Goal: Task Accomplishment & Management: Manage account settings

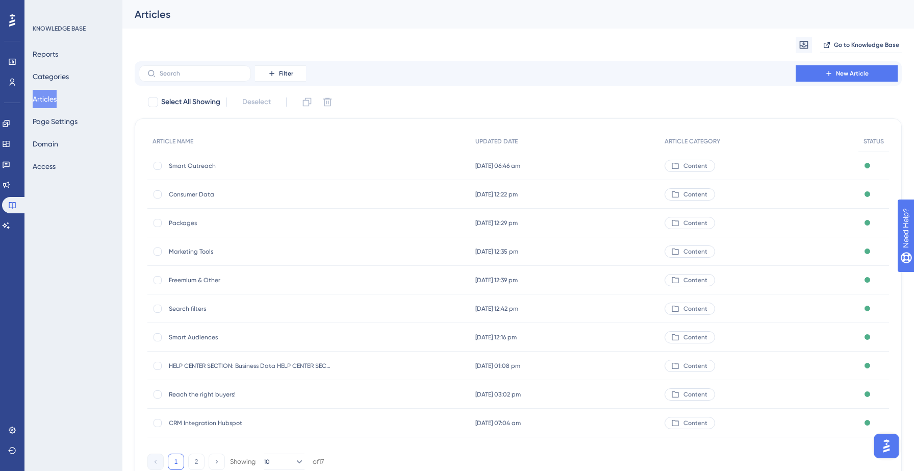
click at [658, 47] on div "Migrate from Go to Knowledge Base" at bounding box center [518, 45] width 767 height 33
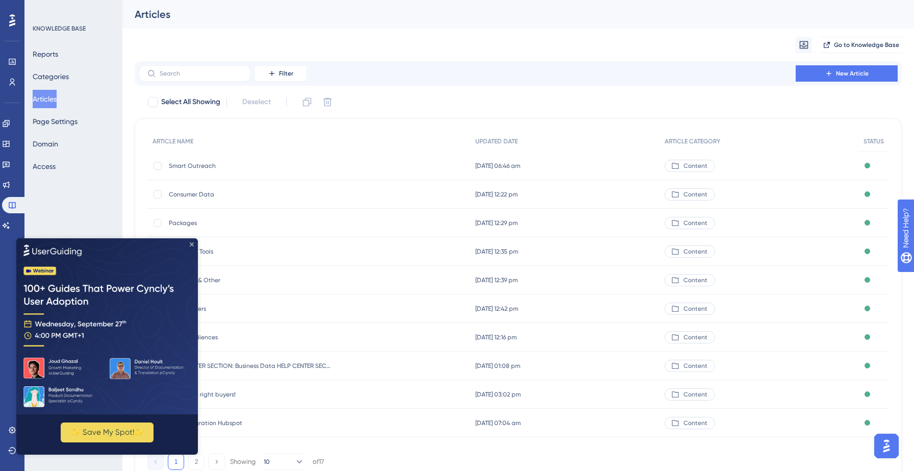
click at [190, 243] on icon "Close Preview" at bounding box center [192, 244] width 4 height 4
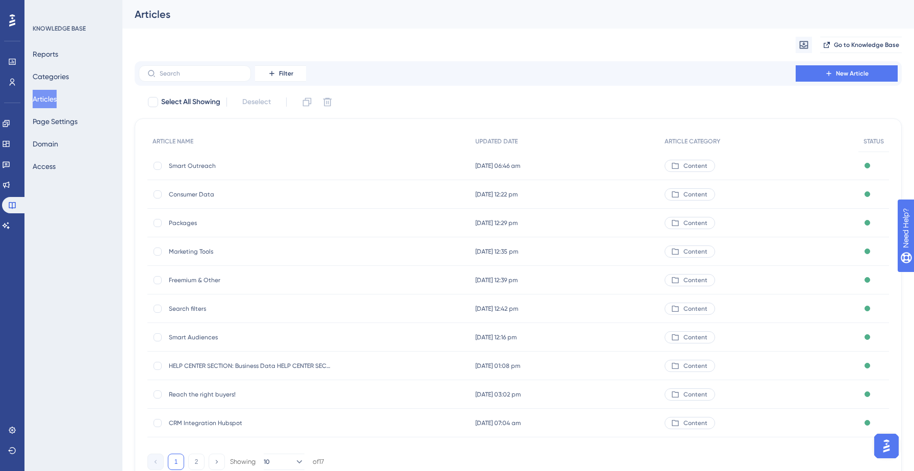
click at [332, 39] on div "Migrate from Go to Knowledge Base" at bounding box center [518, 45] width 767 height 33
click at [48, 103] on button "Articles" at bounding box center [45, 99] width 24 height 18
click at [526, 37] on div "Migrate from Go to Knowledge Base" at bounding box center [518, 45] width 767 height 33
click at [9, 124] on icon at bounding box center [6, 123] width 7 height 7
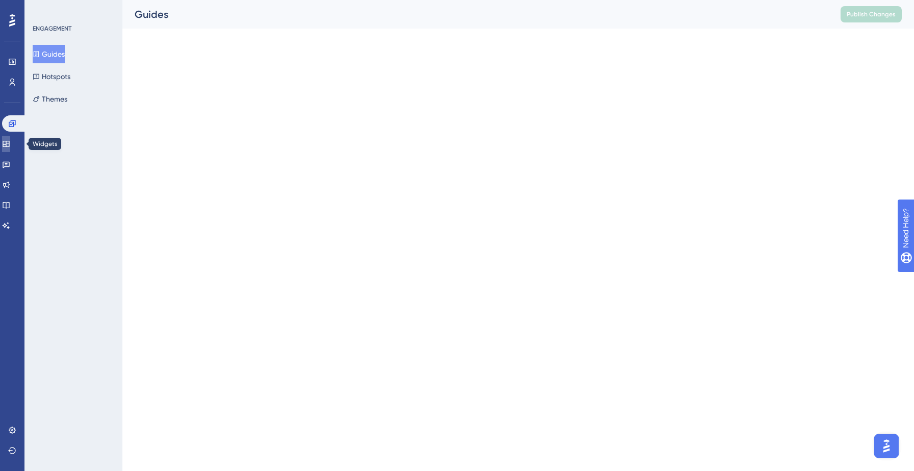
click at [10, 150] on link at bounding box center [6, 144] width 8 height 16
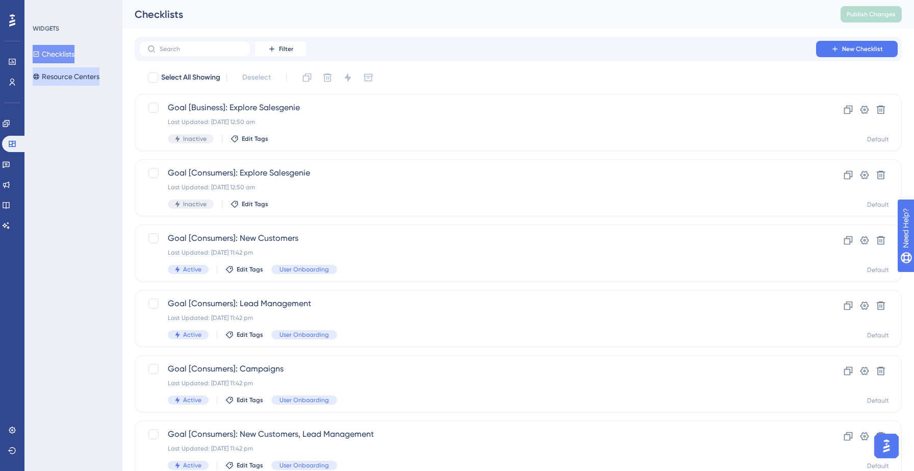
click at [71, 84] on button "Resource Centers" at bounding box center [66, 76] width 67 height 18
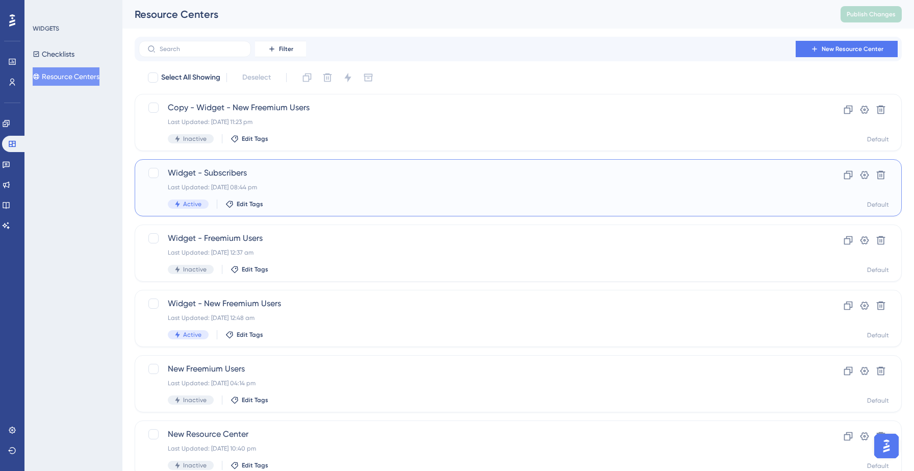
click at [328, 201] on div "Active Edit Tags" at bounding box center [477, 203] width 619 height 9
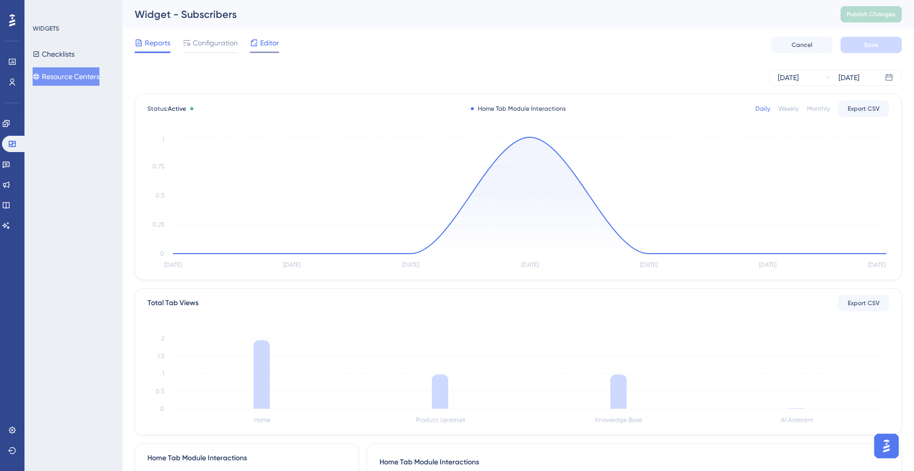
click at [268, 40] on span "Editor" at bounding box center [269, 43] width 19 height 12
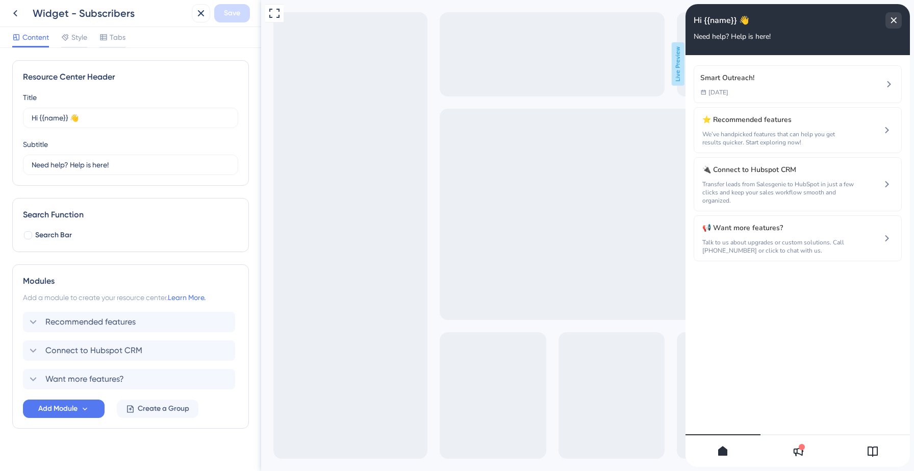
scroll to position [11, 0]
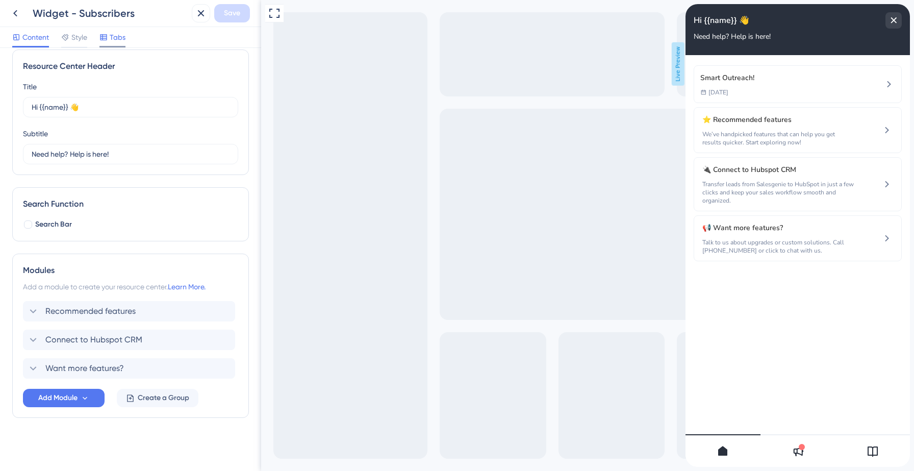
click at [108, 39] on div "Tabs" at bounding box center [112, 37] width 26 height 12
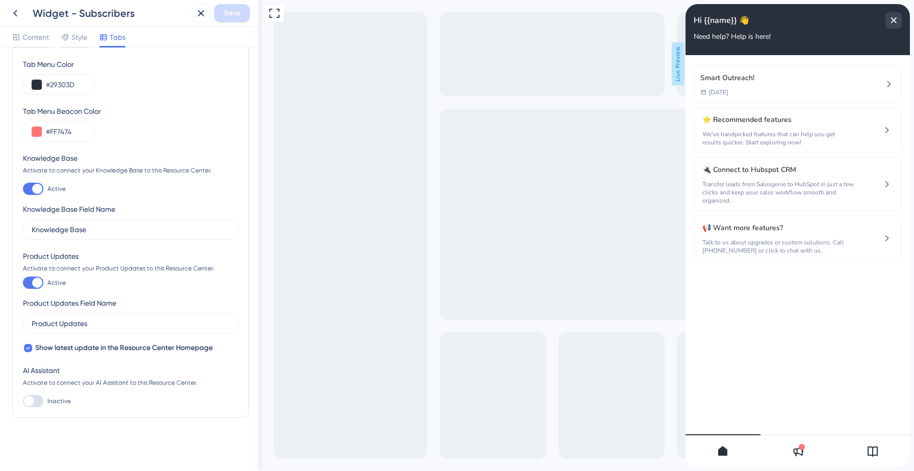
click at [796, 448] on icon at bounding box center [798, 451] width 12 height 12
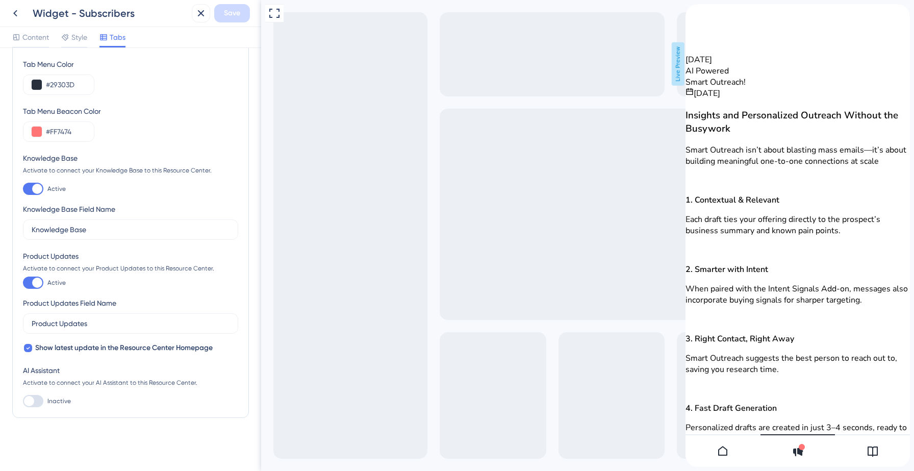
click at [721, 448] on icon at bounding box center [723, 451] width 12 height 12
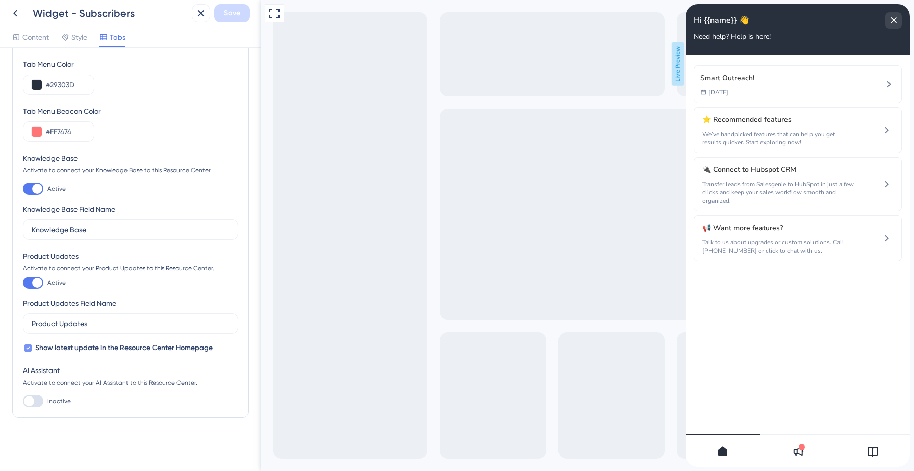
click at [27, 346] on icon at bounding box center [28, 348] width 4 height 8
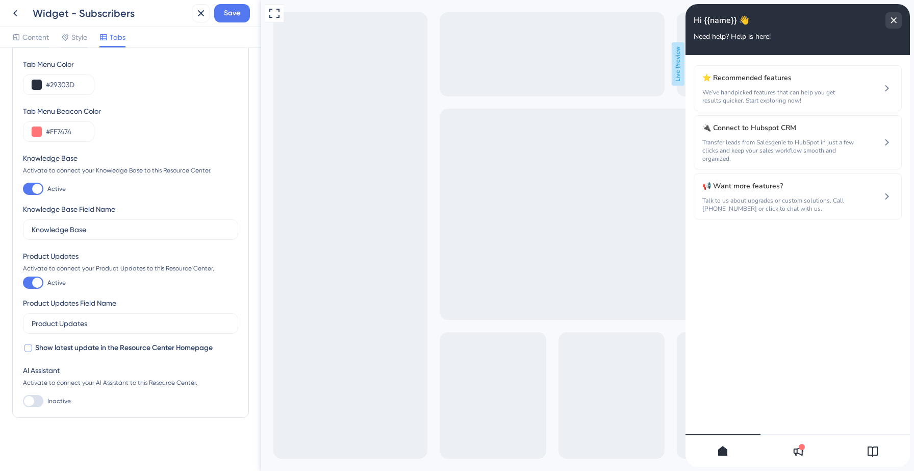
click at [27, 346] on div at bounding box center [28, 348] width 8 height 8
checkbox input "true"
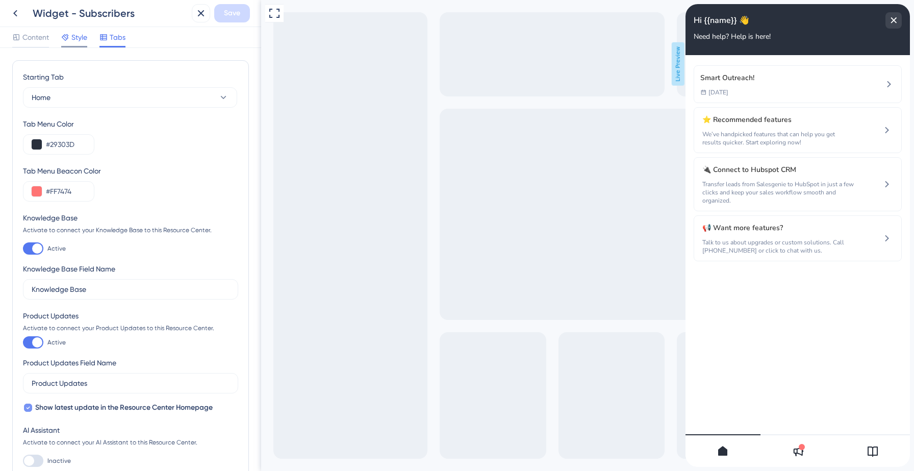
click at [67, 34] on icon at bounding box center [65, 37] width 8 height 8
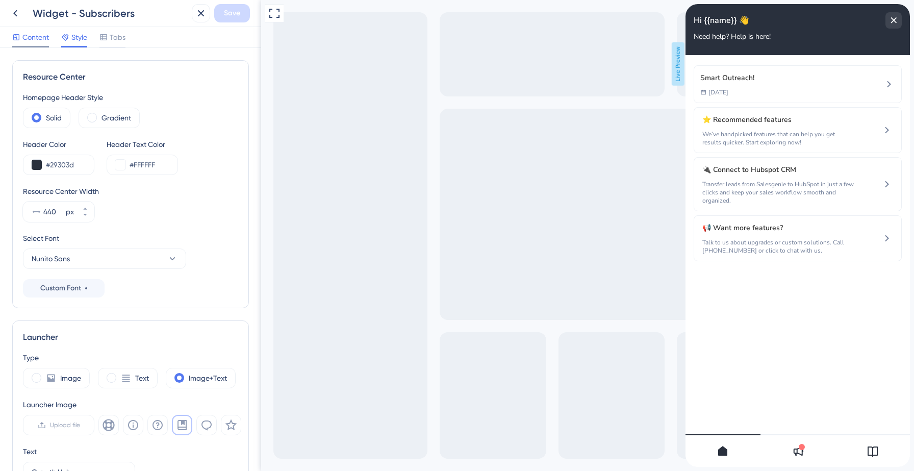
click at [46, 39] on span "Content" at bounding box center [35, 37] width 27 height 12
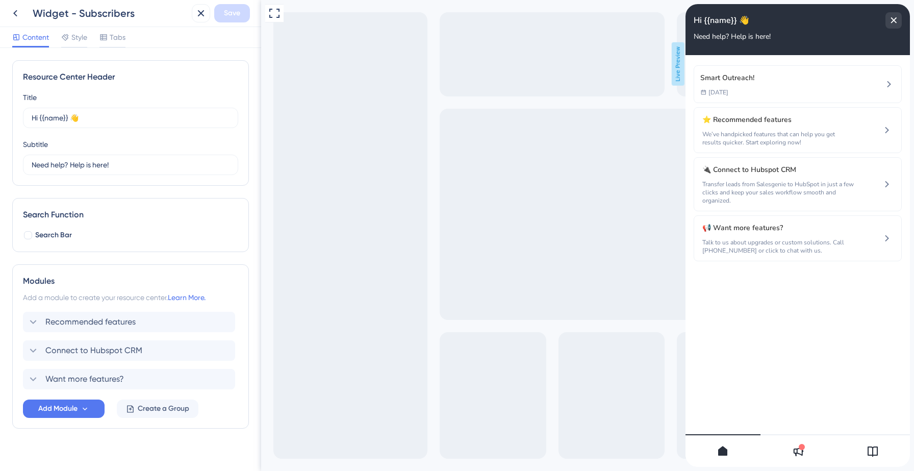
scroll to position [11, 0]
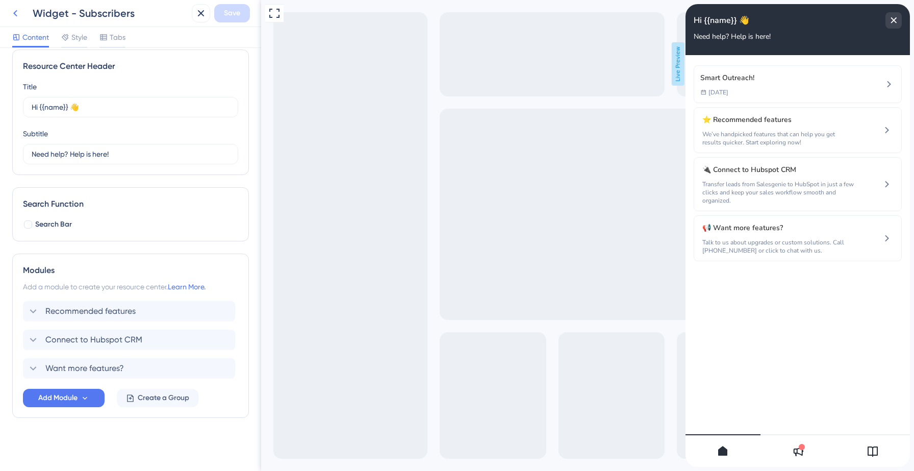
click at [17, 16] on icon at bounding box center [15, 13] width 12 height 12
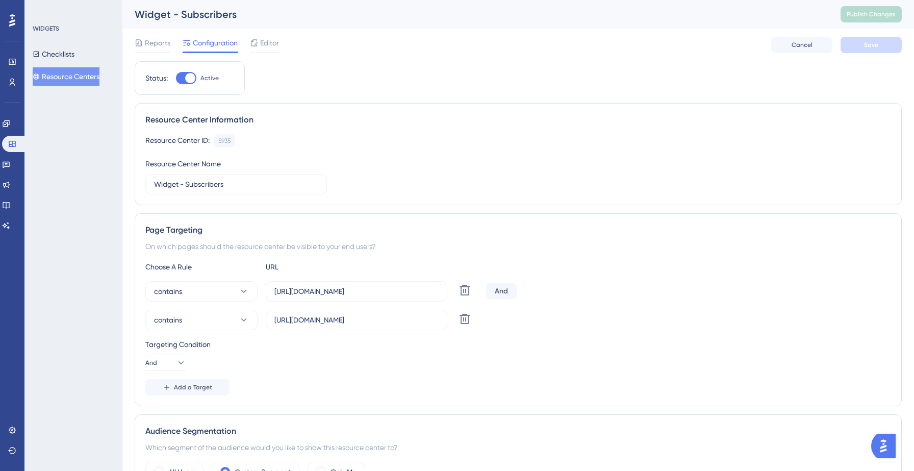
click at [71, 76] on button "Resource Centers" at bounding box center [66, 76] width 67 height 18
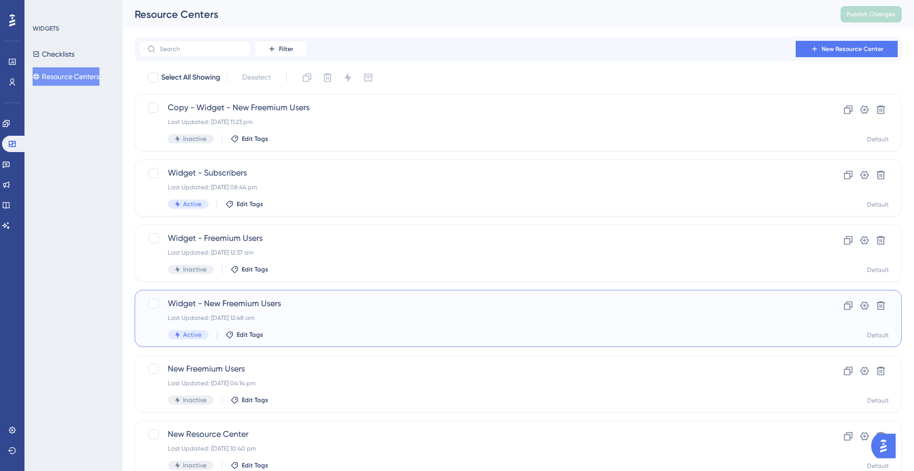
click at [307, 296] on div "Widget - New Freemium Users Last Updated: [DATE] 12:48 am Active Edit Tags Clon…" at bounding box center [518, 318] width 767 height 57
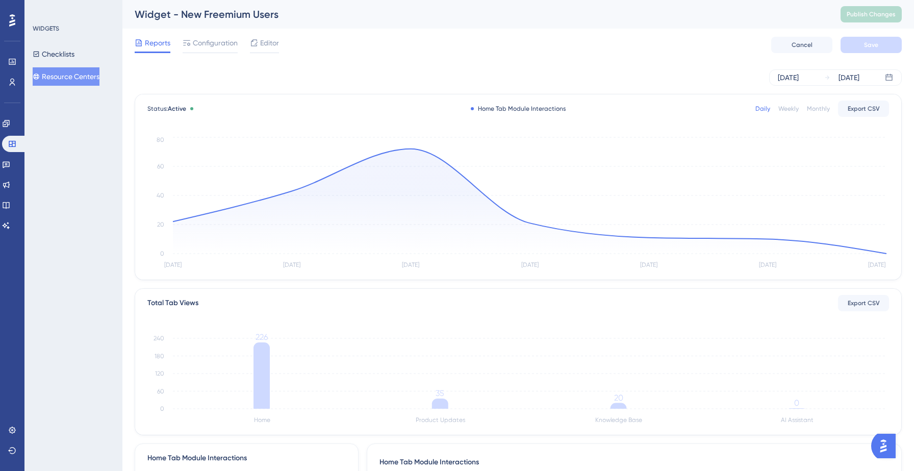
click at [83, 81] on button "Resource Centers" at bounding box center [66, 76] width 67 height 18
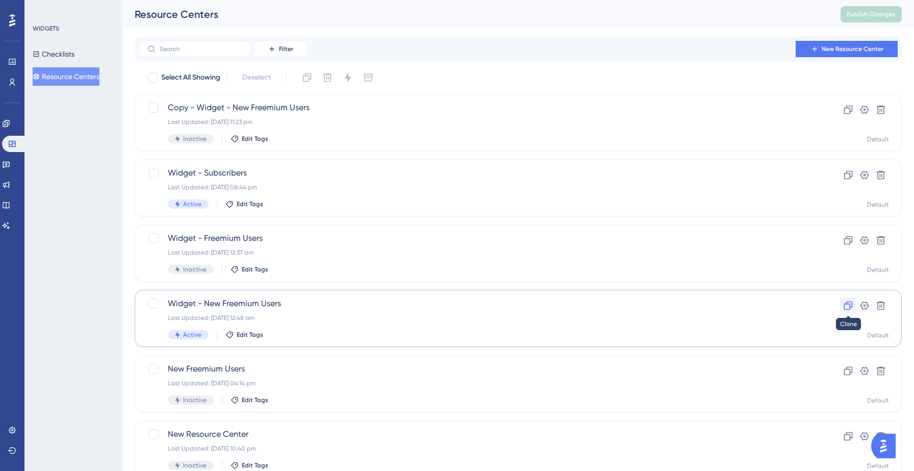
click at [848, 303] on icon at bounding box center [848, 306] width 9 height 9
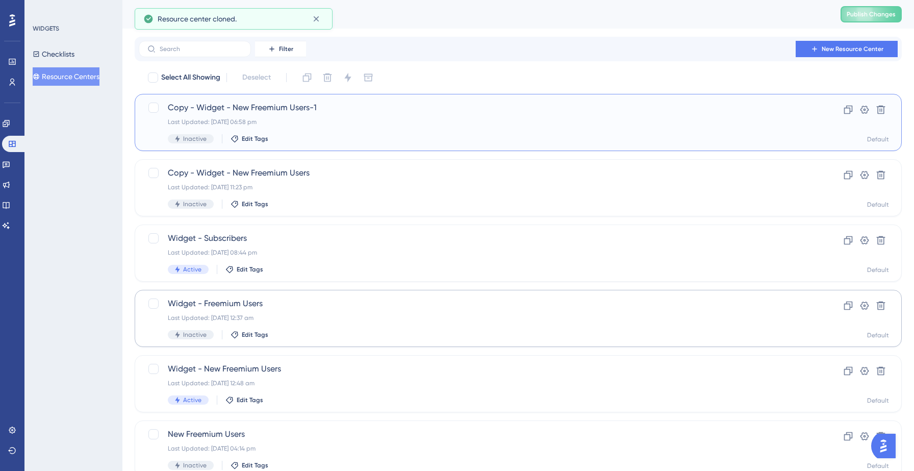
click at [230, 106] on span "Copy - Widget - New Freemium Users-1" at bounding box center [477, 108] width 619 height 12
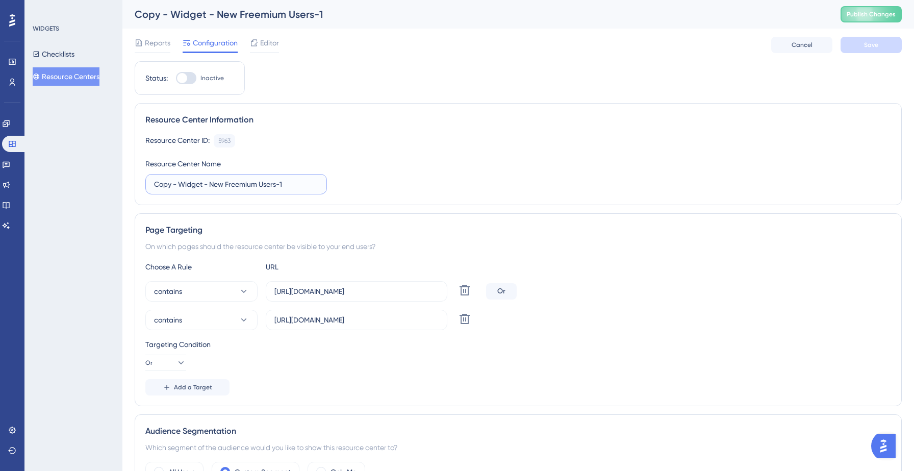
click at [179, 183] on input "Copy - Widget - New Freemium Users-1" at bounding box center [236, 184] width 164 height 11
click at [269, 190] on label "Widget - New Freemium Users-1" at bounding box center [236, 184] width 182 height 20
click at [269, 190] on input "Widget - New Freemium Users-1" at bounding box center [236, 184] width 164 height 11
click at [263, 188] on input "Widget - New Freemium Users-1" at bounding box center [236, 184] width 164 height 11
click at [224, 185] on input "Widget - Subscribers Post internal feedback)" at bounding box center [236, 184] width 164 height 11
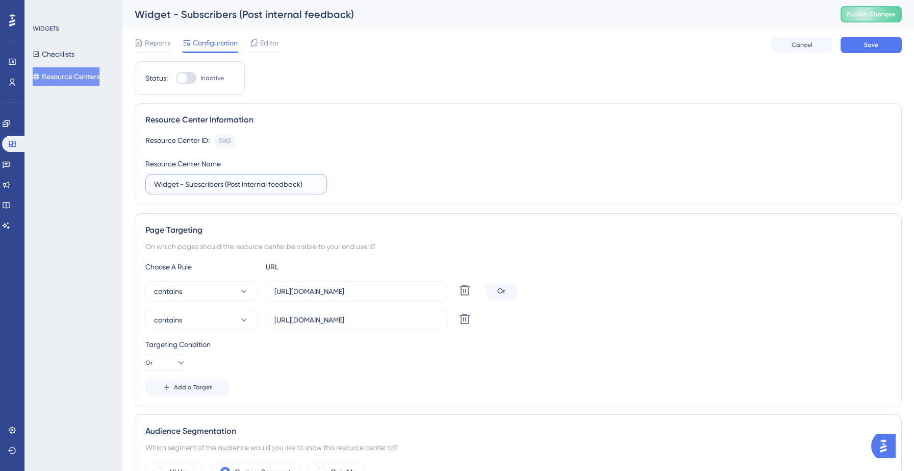
type input "Widget - Subscribers (Post internal feedback)"
click at [412, 158] on div "Resource Center ID: 5963 Copy Resource Center Name Widget - Subscribers (Post i…" at bounding box center [518, 164] width 746 height 60
click at [865, 41] on span "Save" at bounding box center [871, 45] width 14 height 8
click at [267, 47] on span "Editor" at bounding box center [269, 43] width 19 height 12
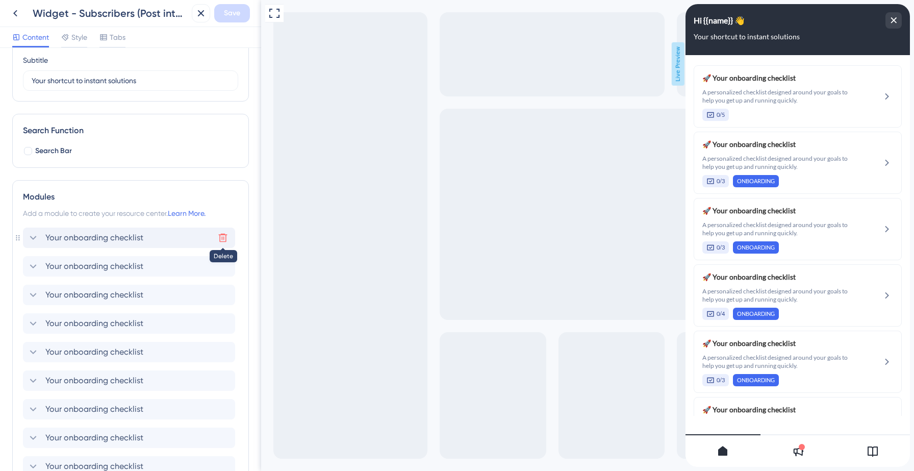
click at [223, 236] on icon at bounding box center [223, 238] width 10 height 10
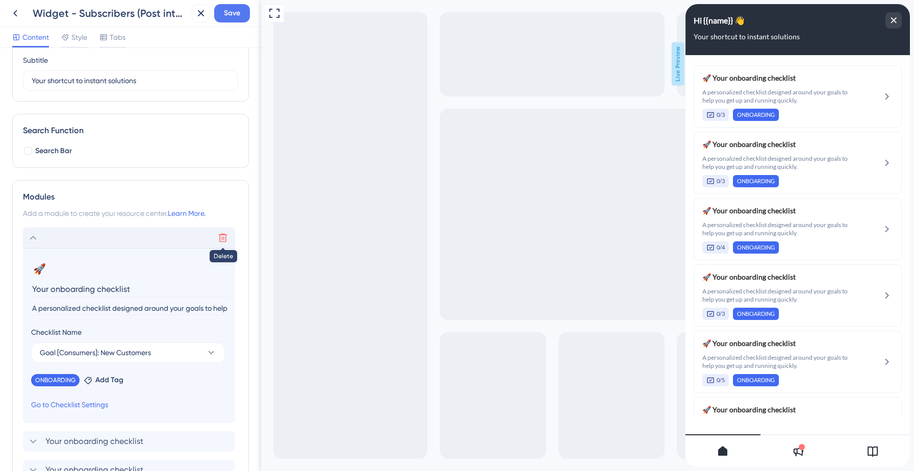
click at [223, 236] on icon at bounding box center [223, 238] width 10 height 10
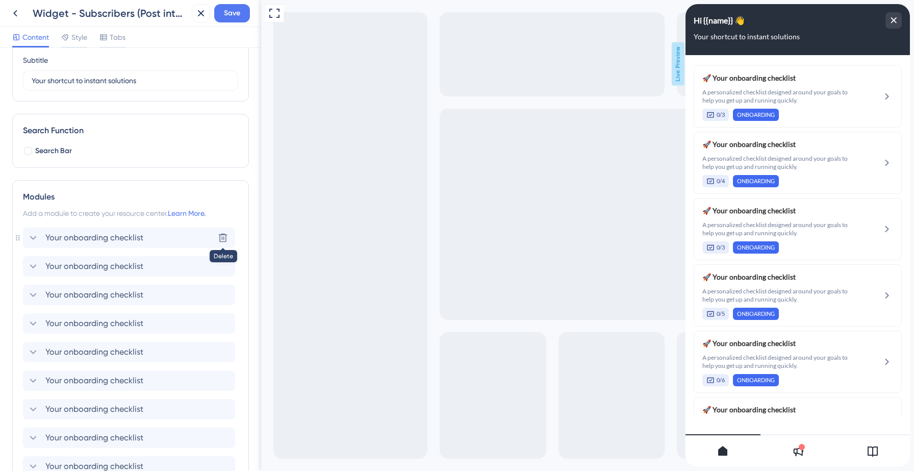
click at [223, 236] on icon at bounding box center [223, 238] width 10 height 10
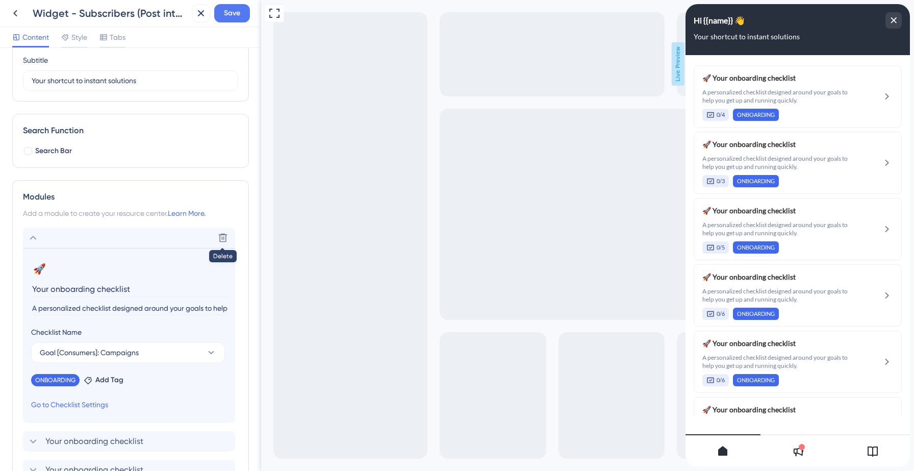
click at [223, 236] on icon at bounding box center [223, 238] width 10 height 10
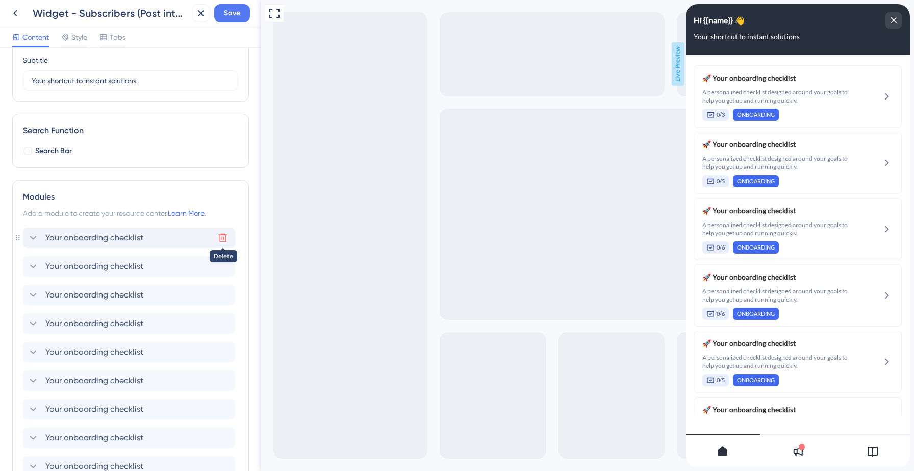
click at [223, 236] on icon at bounding box center [223, 238] width 10 height 10
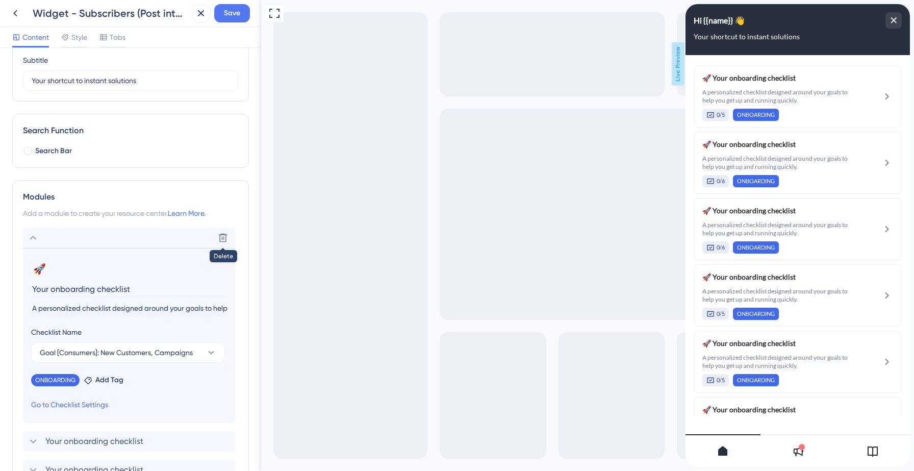
click at [223, 236] on icon at bounding box center [223, 238] width 10 height 10
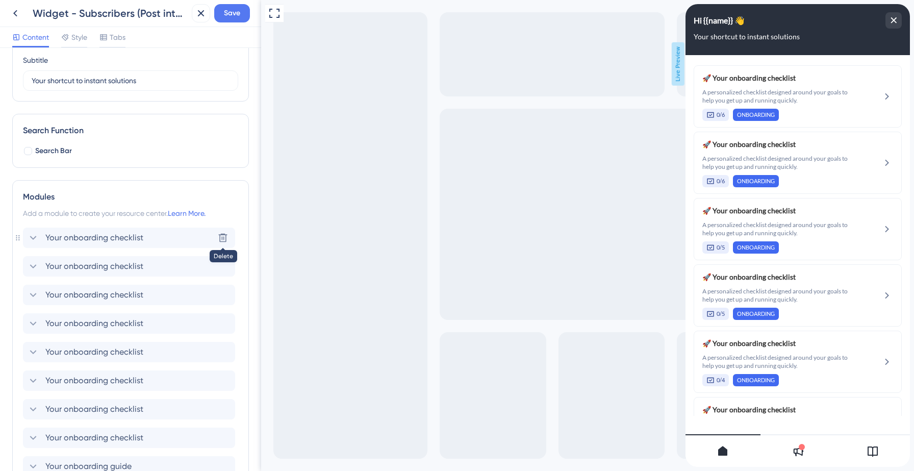
click at [223, 236] on icon at bounding box center [223, 238] width 10 height 10
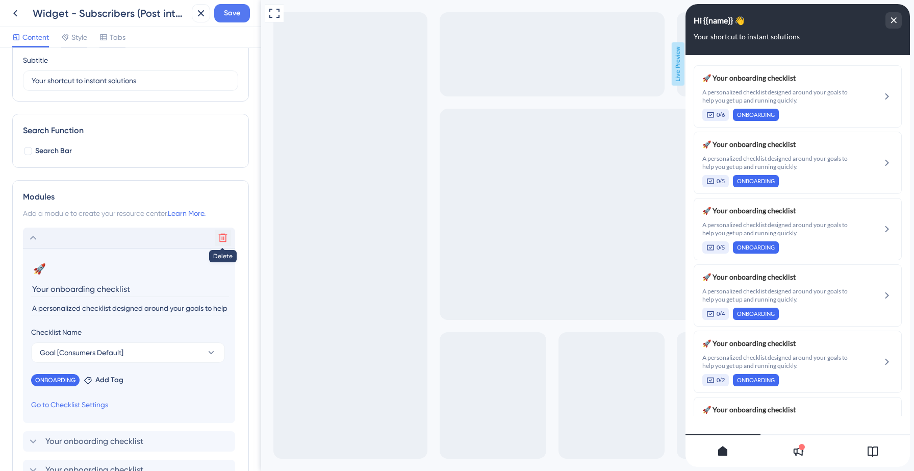
click at [223, 236] on icon at bounding box center [223, 238] width 10 height 10
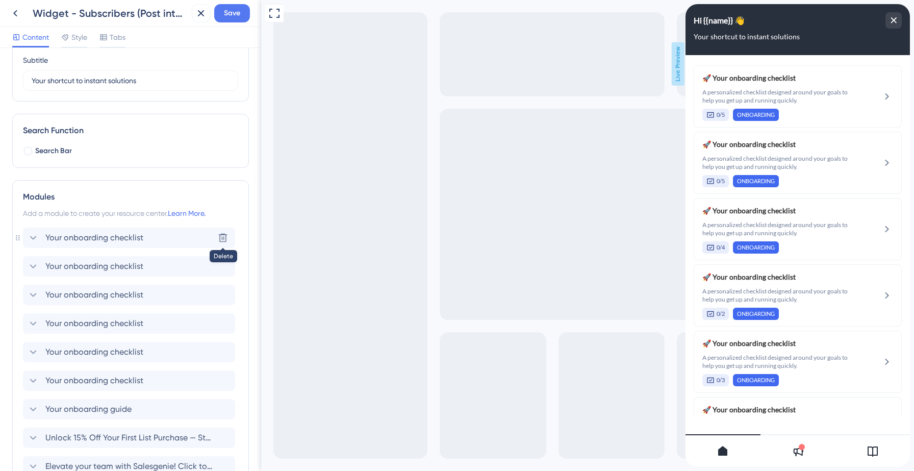
click at [223, 236] on icon at bounding box center [223, 238] width 10 height 10
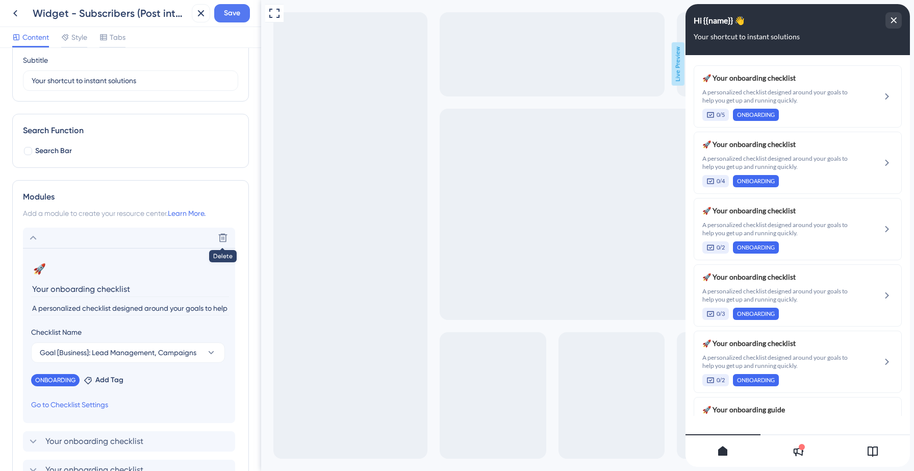
click at [223, 236] on icon at bounding box center [223, 238] width 10 height 10
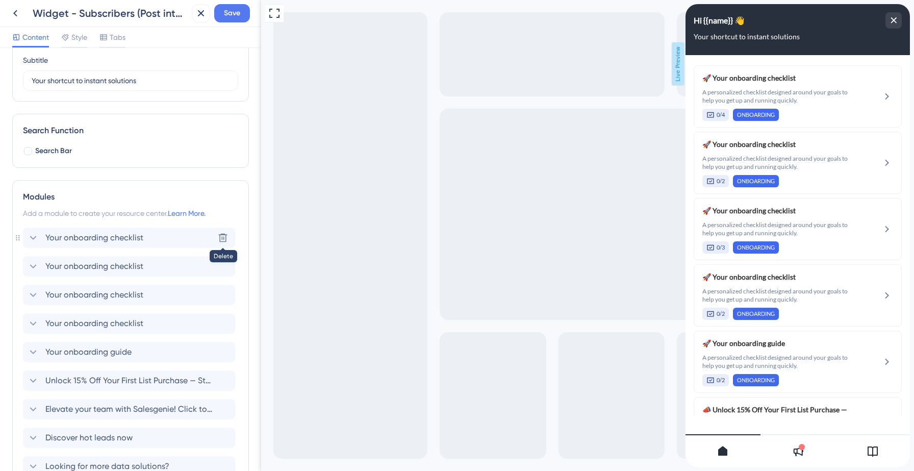
click at [223, 236] on icon at bounding box center [223, 238] width 10 height 10
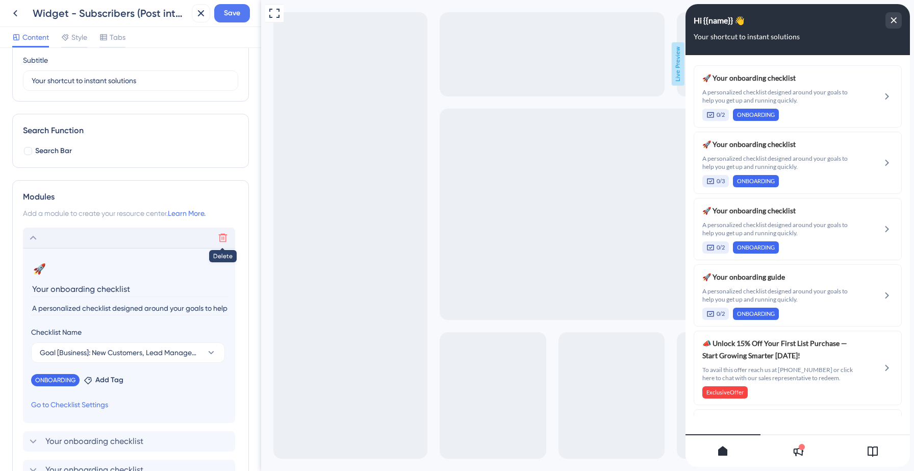
click at [223, 236] on icon at bounding box center [223, 238] width 10 height 10
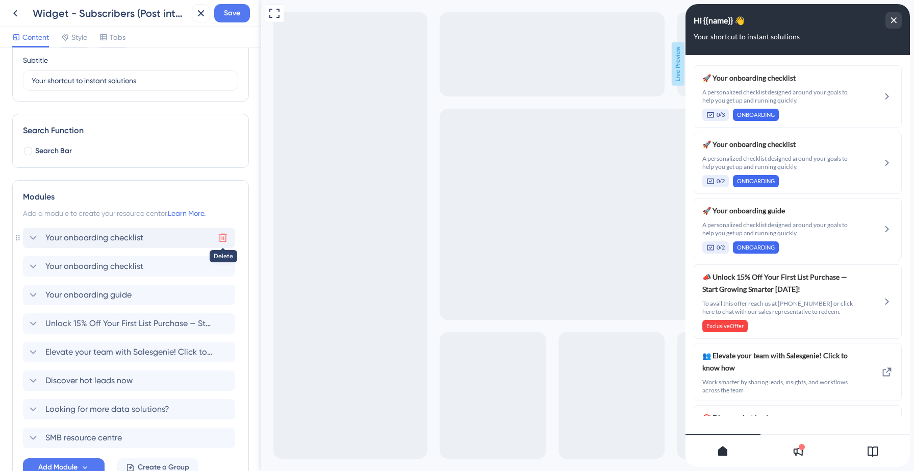
click at [223, 236] on icon at bounding box center [223, 238] width 10 height 10
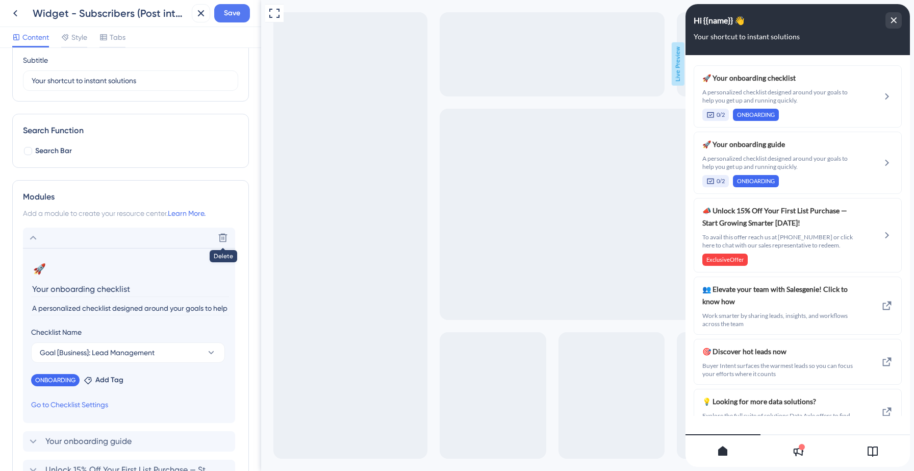
click at [223, 236] on icon at bounding box center [223, 238] width 10 height 10
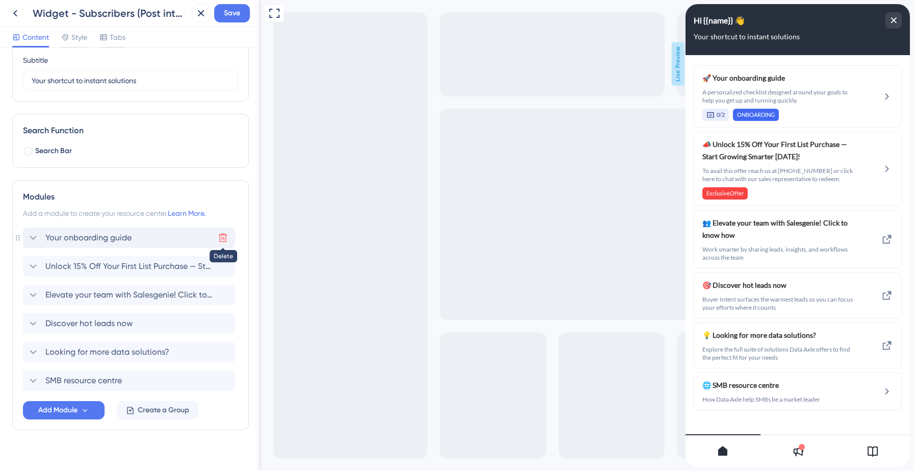
click at [223, 237] on icon at bounding box center [223, 238] width 10 height 10
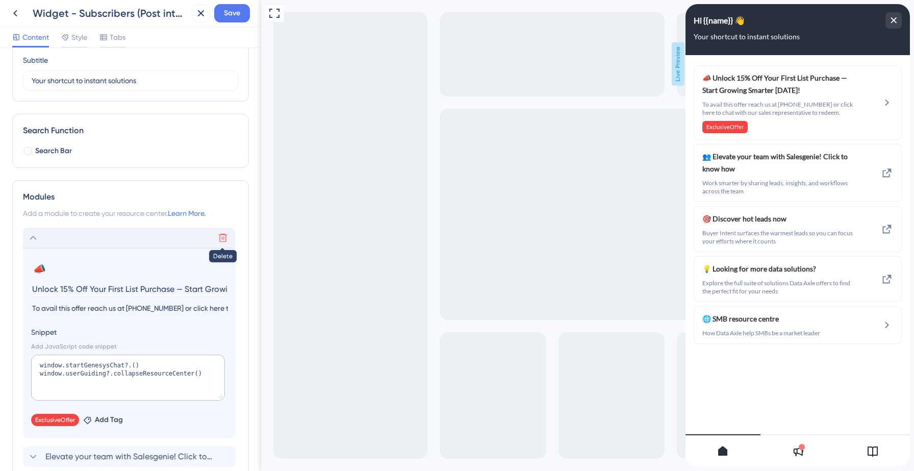
click at [223, 237] on icon at bounding box center [223, 238] width 9 height 9
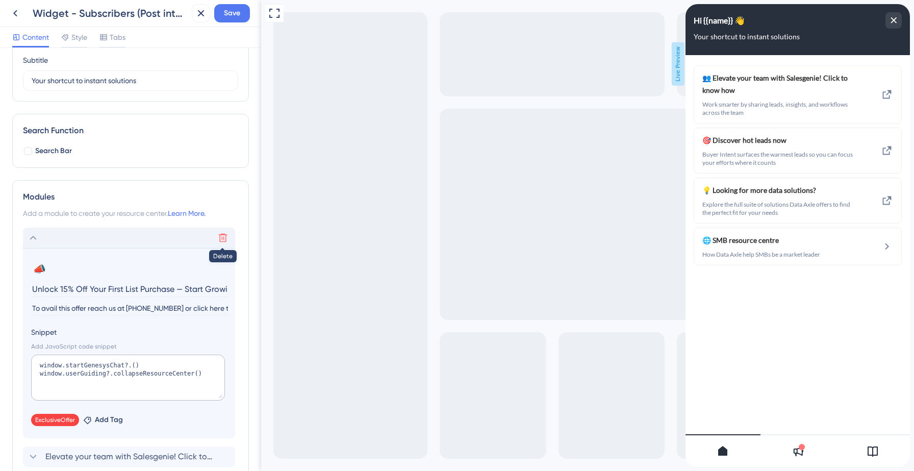
scroll to position [39, 0]
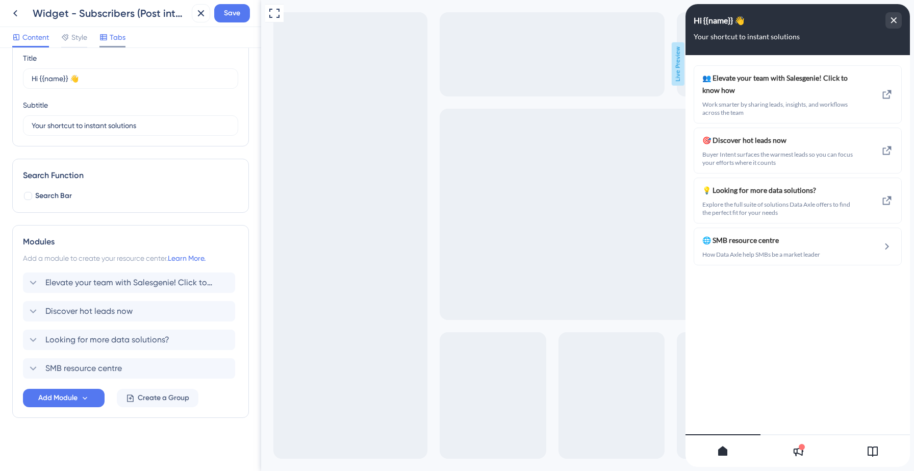
click at [116, 38] on span "Tabs" at bounding box center [118, 37] width 16 height 12
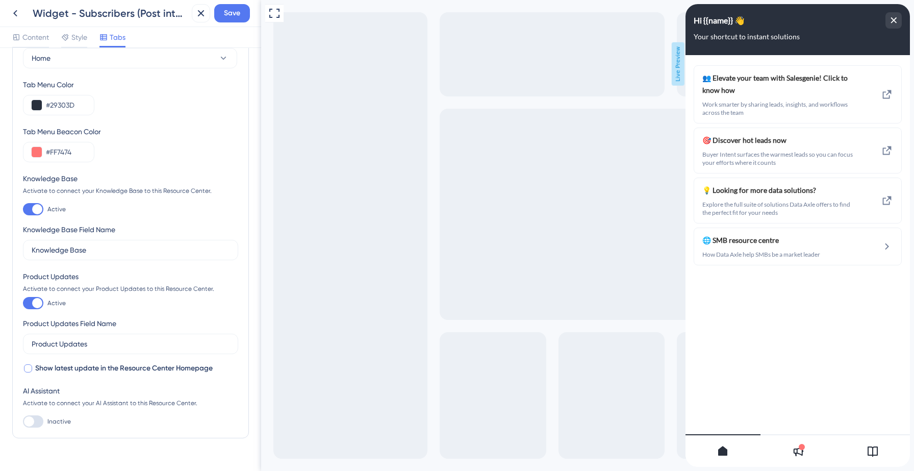
click at [29, 367] on div at bounding box center [28, 368] width 8 height 8
checkbox input "true"
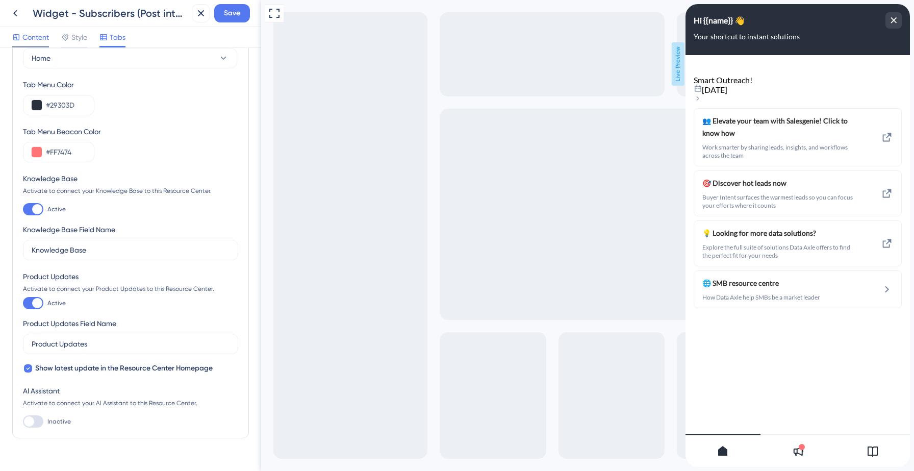
click at [33, 36] on span "Content" at bounding box center [35, 37] width 27 height 12
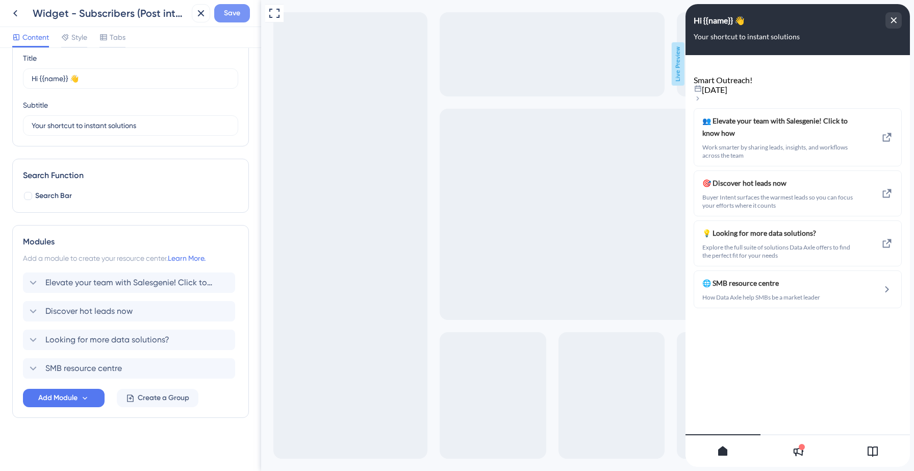
click at [235, 15] on span "Save" at bounding box center [232, 13] width 16 height 12
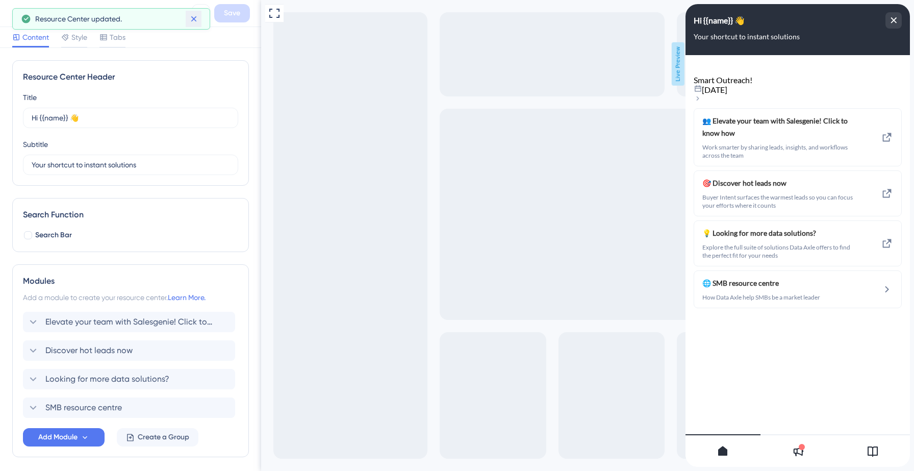
click at [195, 22] on icon at bounding box center [194, 19] width 10 height 10
click at [17, 10] on icon at bounding box center [15, 13] width 12 height 12
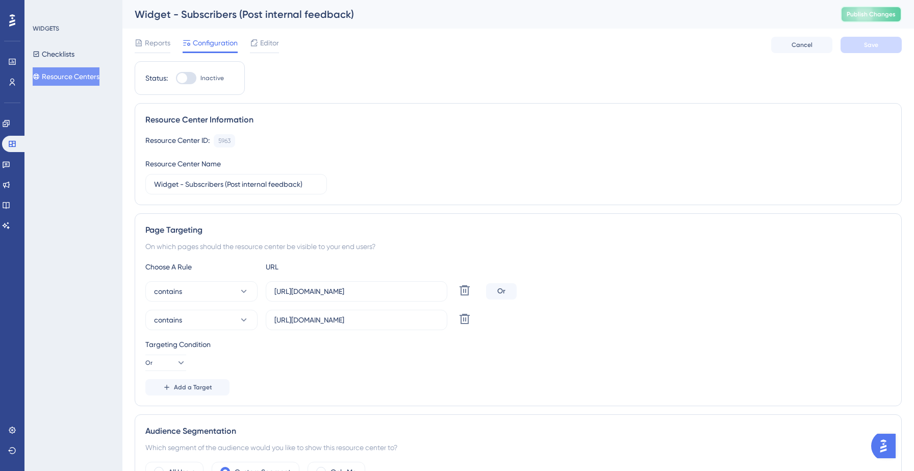
click at [866, 13] on span "Publish Changes" at bounding box center [871, 14] width 49 height 8
click at [86, 74] on button "Resource Centers" at bounding box center [66, 76] width 67 height 18
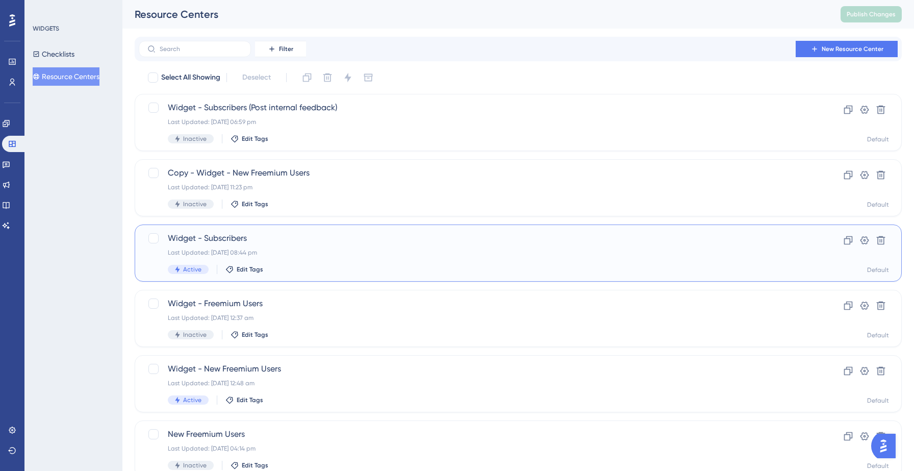
click at [295, 254] on div "Last Updated: [DATE] 08:44 pm" at bounding box center [477, 252] width 619 height 8
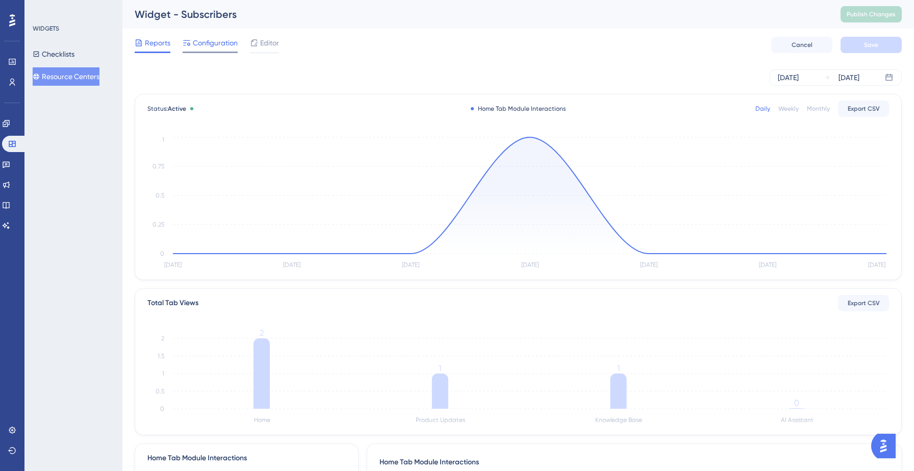
click at [221, 42] on span "Configuration" at bounding box center [215, 43] width 45 height 12
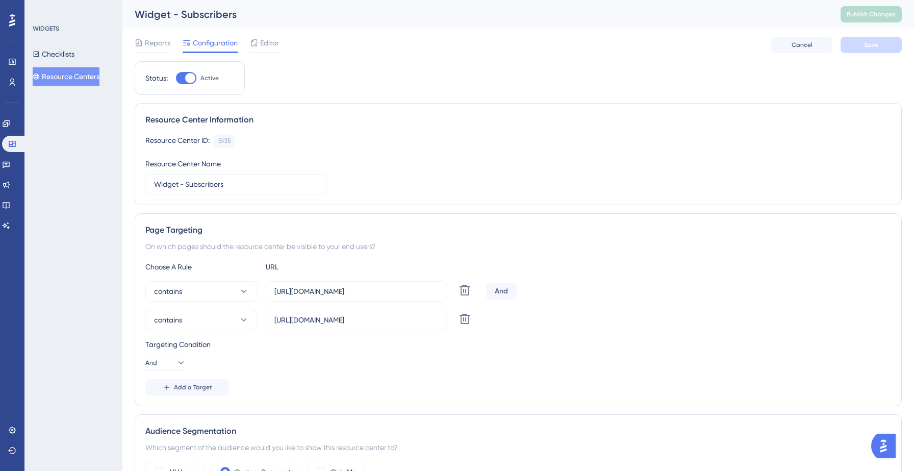
click at [190, 73] on div at bounding box center [190, 78] width 10 height 10
click at [176, 78] on input "Active" at bounding box center [176, 78] width 1 height 1
checkbox input "false"
click at [867, 51] on button "Save" at bounding box center [871, 45] width 61 height 16
click at [70, 82] on button "Resource Centers" at bounding box center [66, 76] width 67 height 18
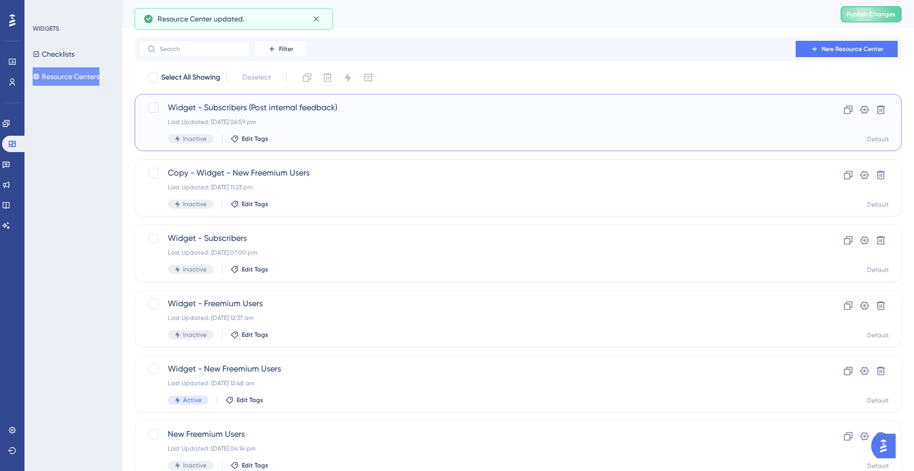
click at [333, 123] on div "Last Updated: [DATE] 06:59 pm" at bounding box center [477, 122] width 619 height 8
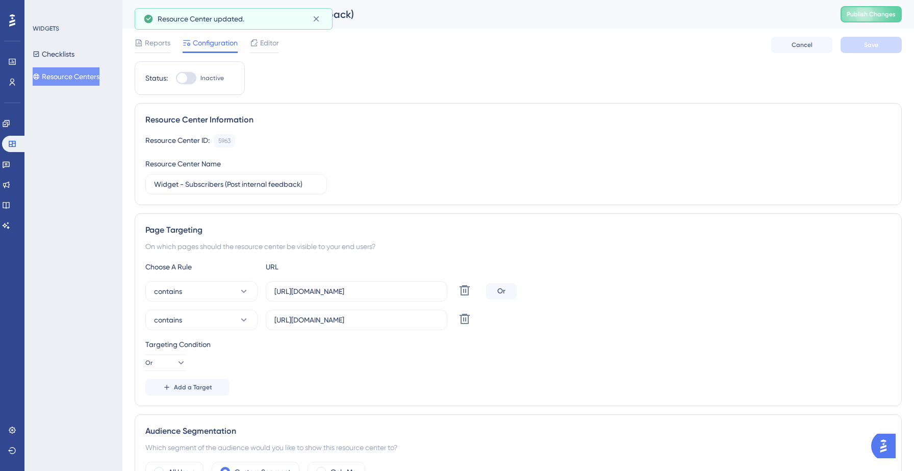
click at [181, 80] on div at bounding box center [182, 78] width 10 height 10
click at [176, 79] on input "Inactive" at bounding box center [176, 78] width 1 height 1
checkbox input "true"
click at [871, 42] on span "Save" at bounding box center [871, 45] width 14 height 8
click at [872, 10] on button "Publish Changes" at bounding box center [871, 14] width 61 height 16
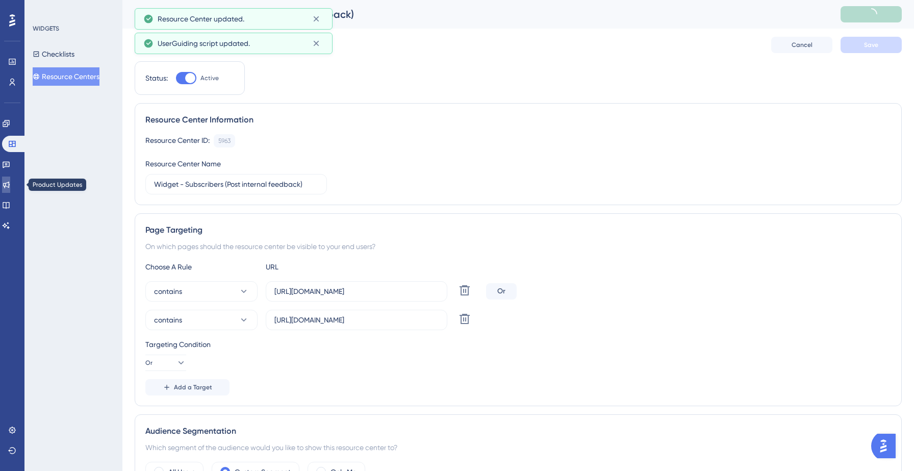
click at [10, 190] on link at bounding box center [6, 185] width 8 height 16
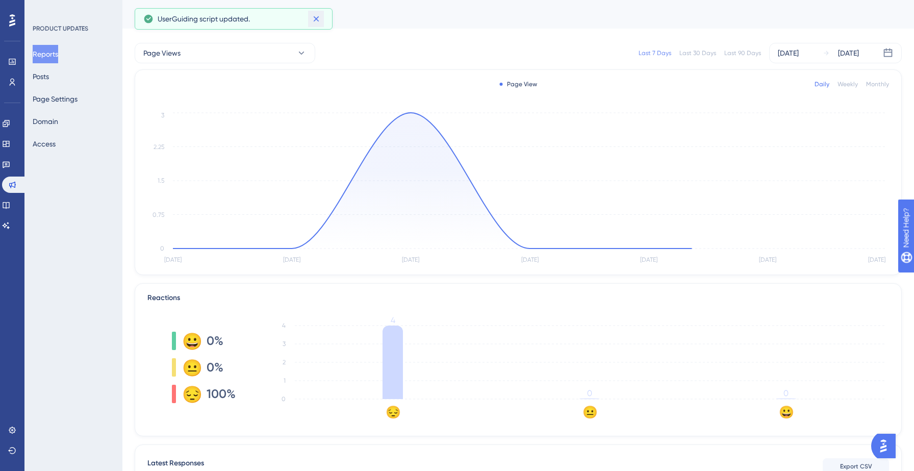
click at [316, 19] on icon at bounding box center [316, 19] width 10 height 10
click at [49, 77] on button "Posts" at bounding box center [41, 76] width 16 height 18
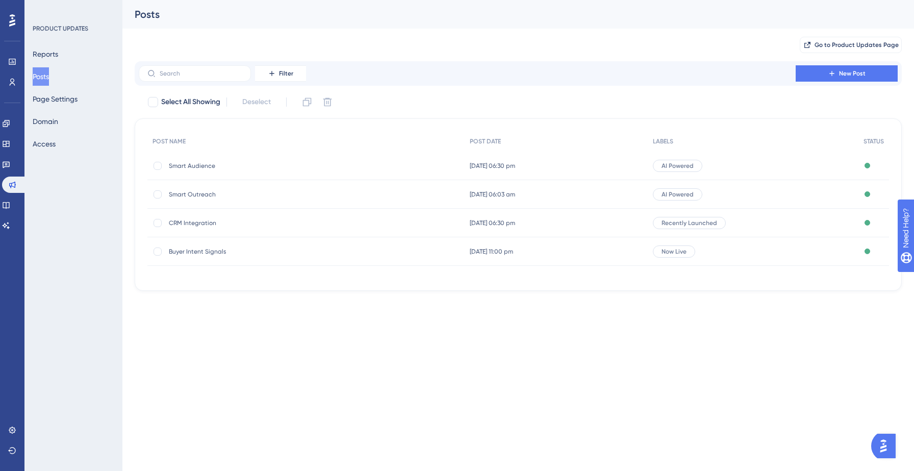
click at [197, 196] on span "Smart Outreach" at bounding box center [250, 194] width 163 height 8
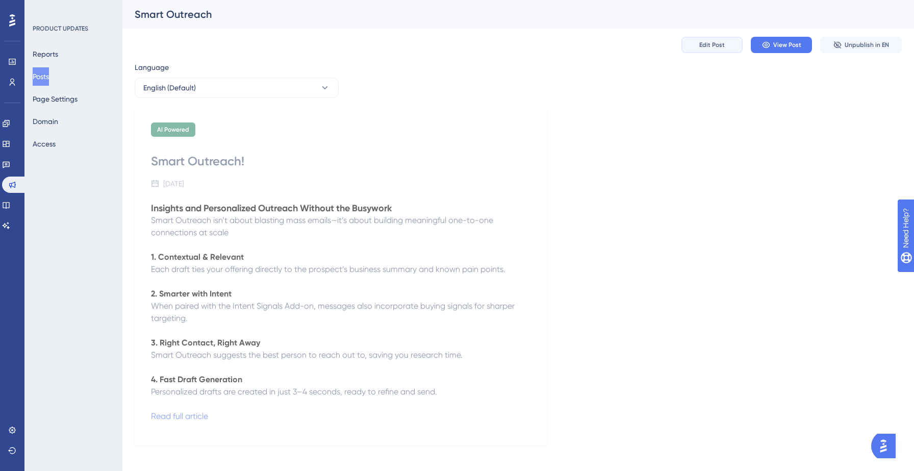
click at [723, 45] on span "Edit Post" at bounding box center [712, 45] width 26 height 8
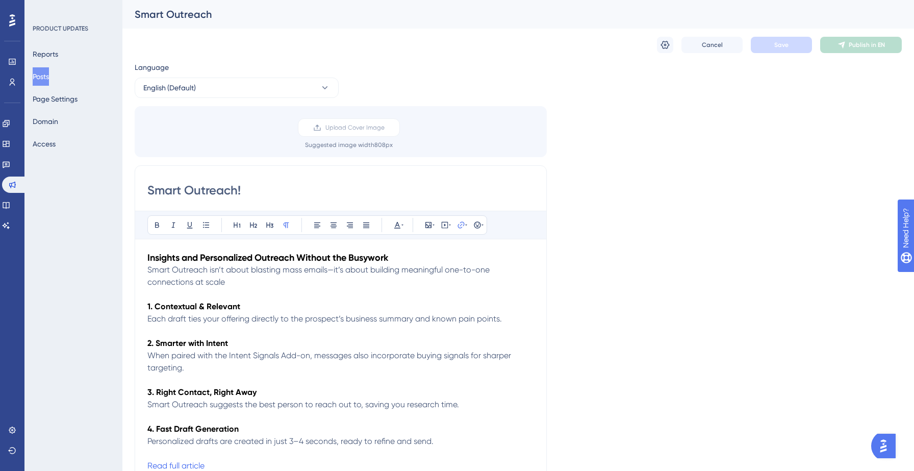
click at [264, 195] on input "Smart Outreach!" at bounding box center [340, 190] width 387 height 16
click at [662, 45] on icon at bounding box center [665, 45] width 10 height 10
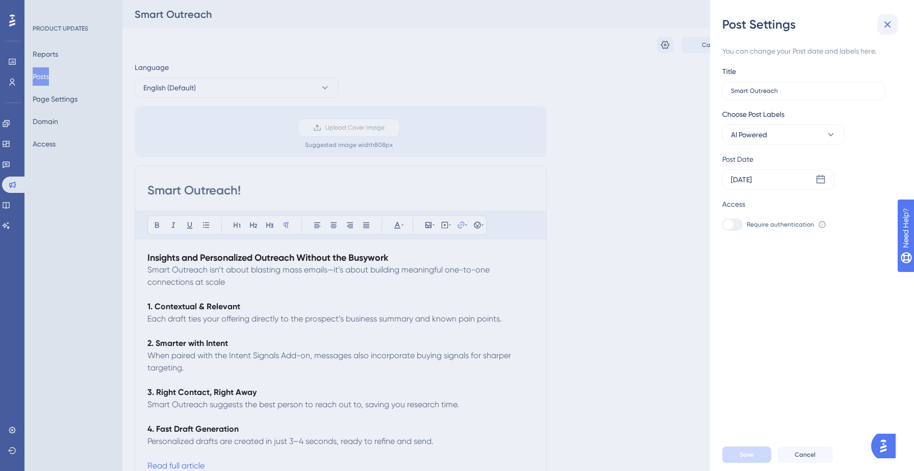
click at [887, 23] on icon at bounding box center [888, 24] width 7 height 7
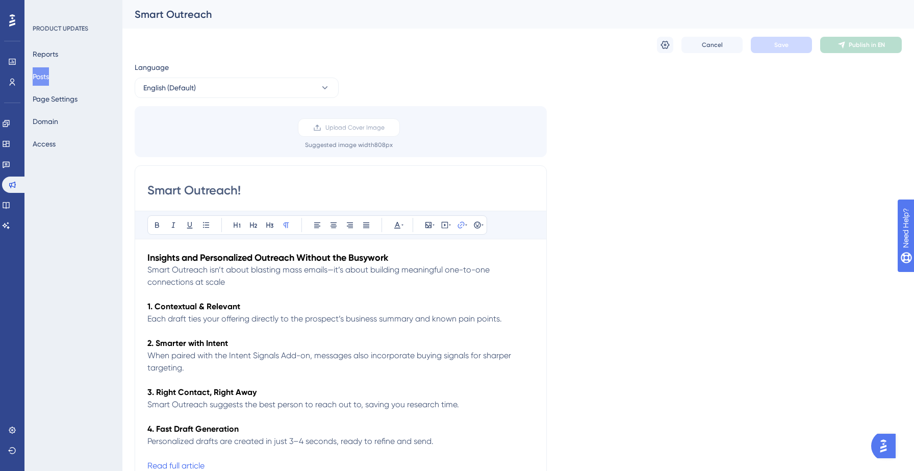
click at [181, 191] on input "Smart Outreach!" at bounding box center [340, 190] width 387 height 16
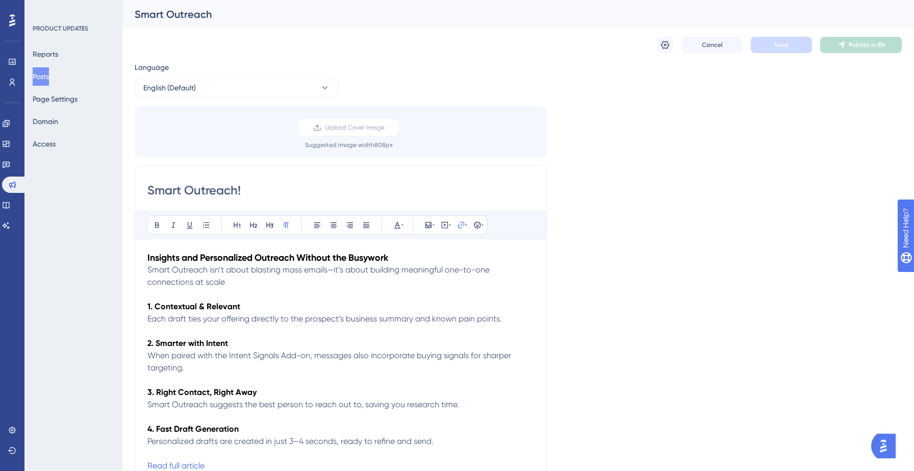
click at [181, 191] on input "Smart Outreach!" at bounding box center [340, 190] width 387 height 16
click at [180, 189] on input "Smart Outreach!" at bounding box center [340, 190] width 387 height 16
click at [396, 226] on icon at bounding box center [397, 225] width 8 height 8
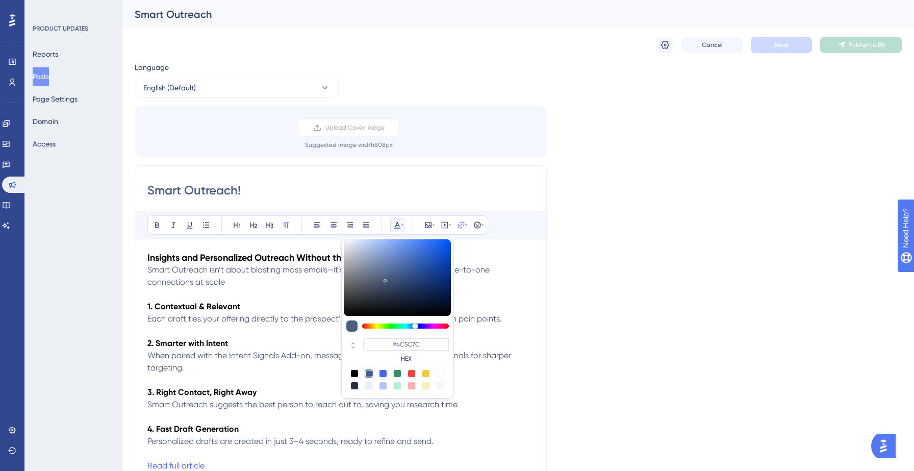
click at [483, 168] on div "Smart Outreach! Bold Italic Underline Bullet Point Heading 1 Heading 2 Heading …" at bounding box center [341, 326] width 412 height 323
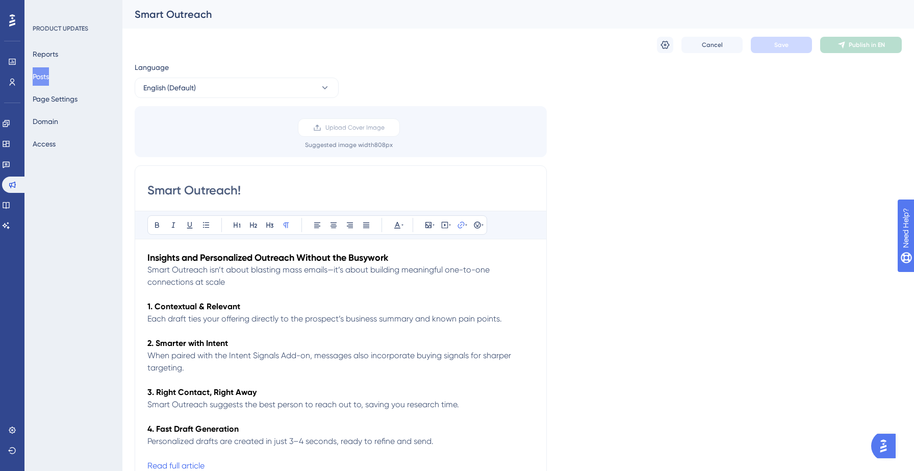
click at [254, 196] on input "Smart Outreach!" at bounding box center [340, 190] width 387 height 16
click at [249, 274] on p "Smart Outreach isn’t about blasting mass emails—it’s about building meaningful …" at bounding box center [340, 276] width 387 height 24
click at [266, 196] on input "Smart Outreach!" at bounding box center [340, 190] width 387 height 16
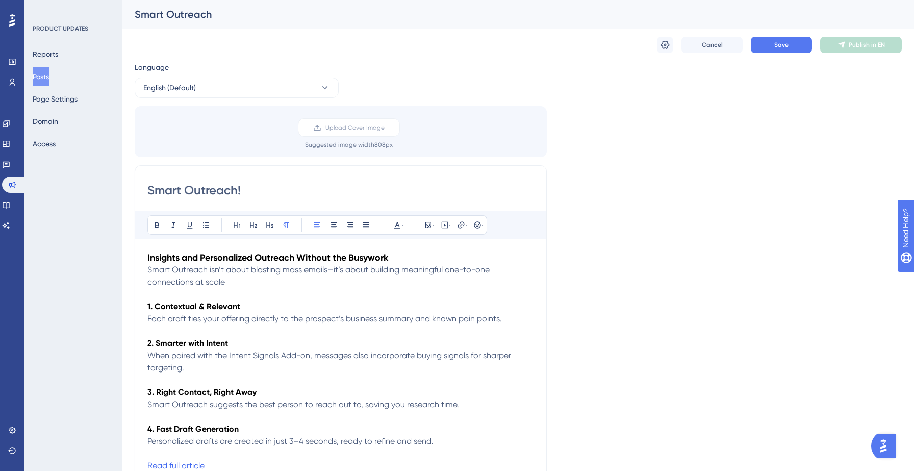
paste input "faster ways to connect with the right prospects."
click at [247, 189] on input "Smart Outreach! faster ways to connect with the right prospects." at bounding box center [340, 190] width 387 height 16
type input "Smart Outreach! Faster ways to connect with the right prospects."
click at [774, 46] on button "Save" at bounding box center [781, 45] width 61 height 16
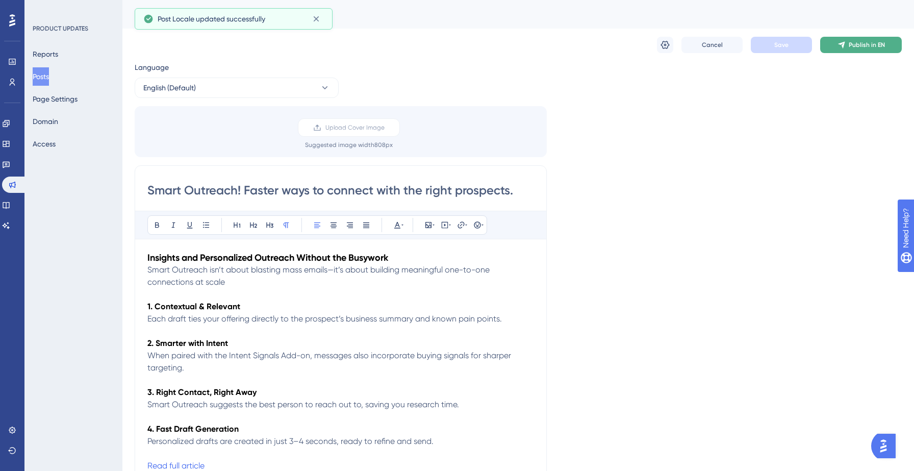
click at [870, 49] on button "Publish in EN" at bounding box center [861, 45] width 82 height 16
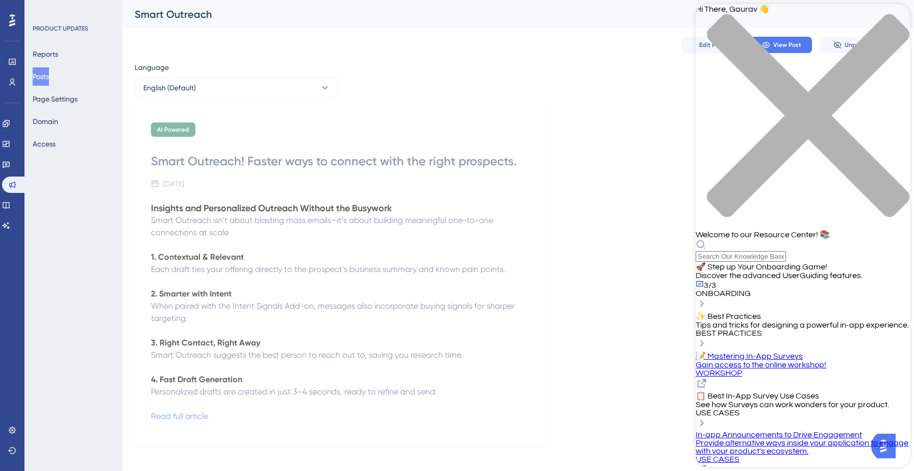
scroll to position [70, 0]
click at [785, 401] on span "See how Surveys can work wonders for your product." at bounding box center [792, 405] width 193 height 8
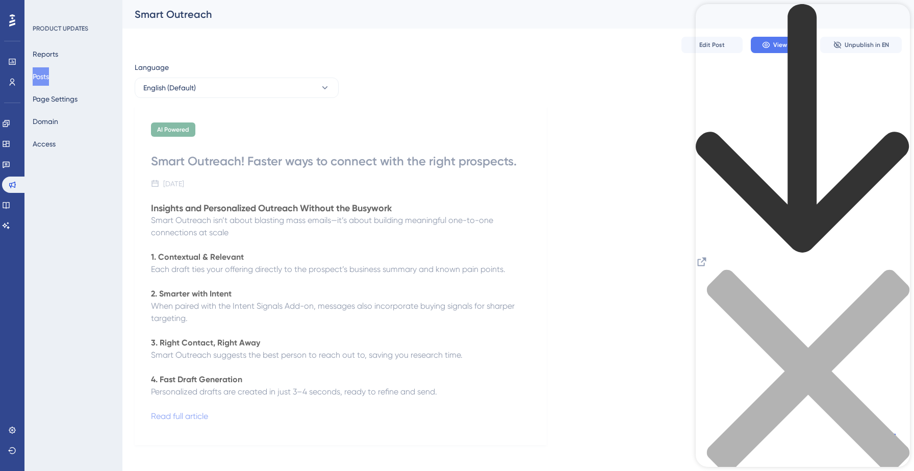
click at [716, 21] on icon "back to header" at bounding box center [803, 129] width 214 height 250
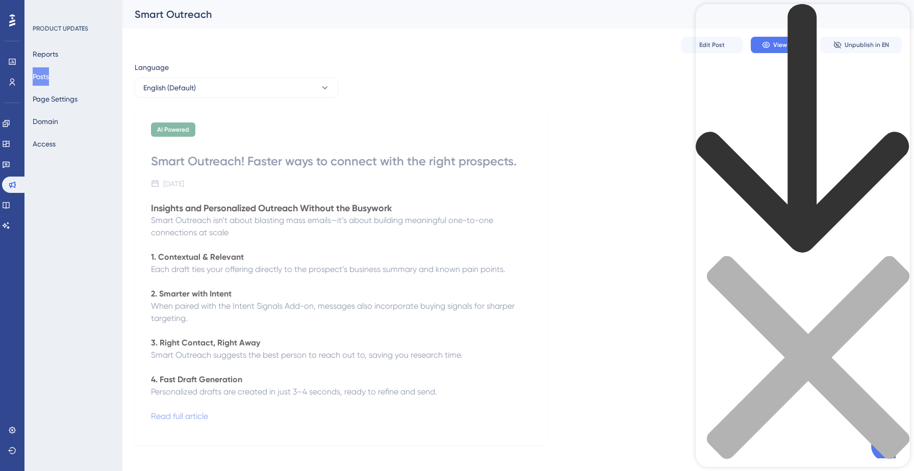
scroll to position [116, 0]
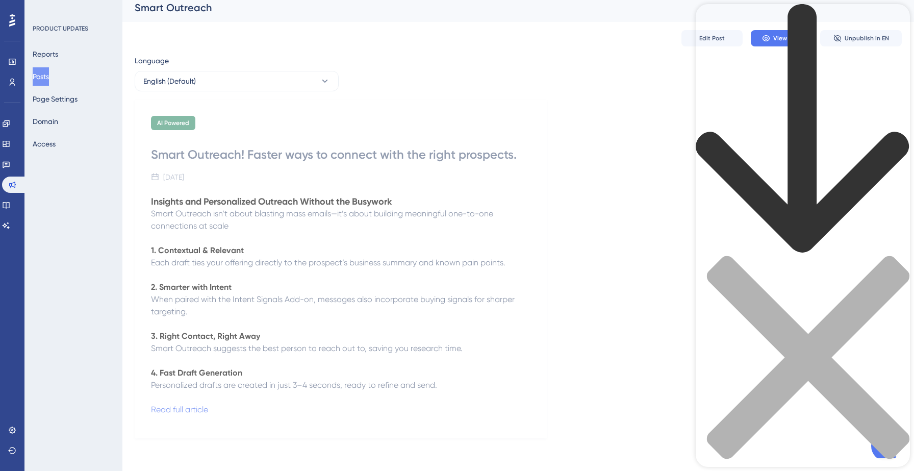
scroll to position [0, 0]
click at [891, 256] on icon "close resource center" at bounding box center [803, 363] width 214 height 214
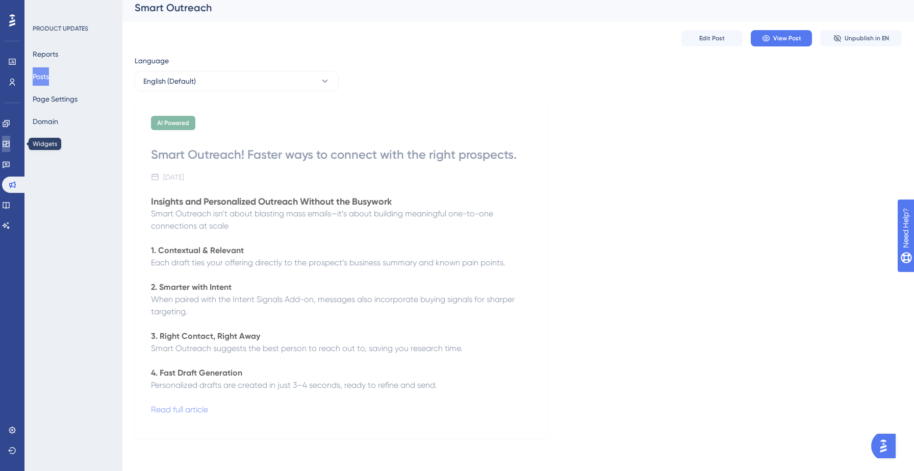
click at [10, 144] on icon at bounding box center [6, 144] width 8 height 8
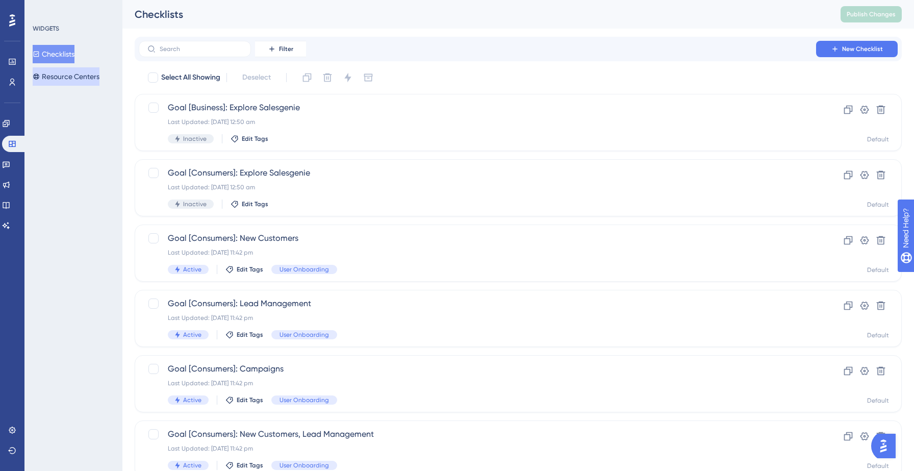
click at [72, 74] on button "Resource Centers" at bounding box center [66, 76] width 67 height 18
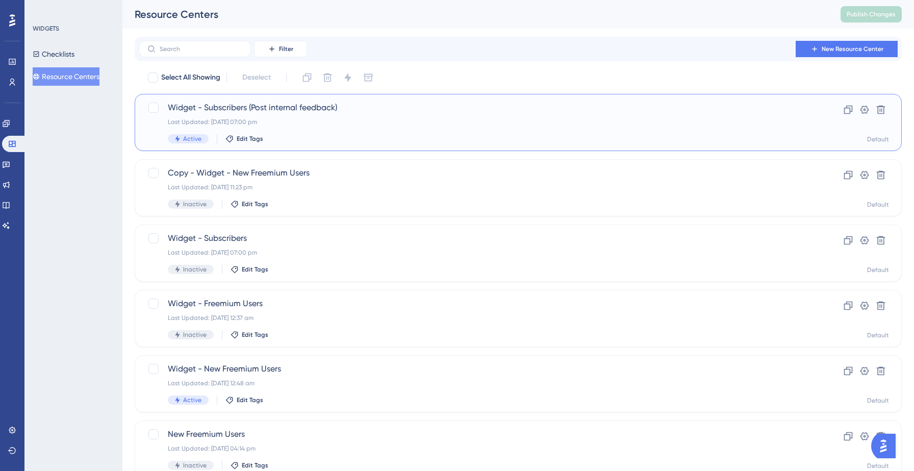
click at [287, 104] on span "Widget - Subscribers (Post internal feedback)" at bounding box center [477, 108] width 619 height 12
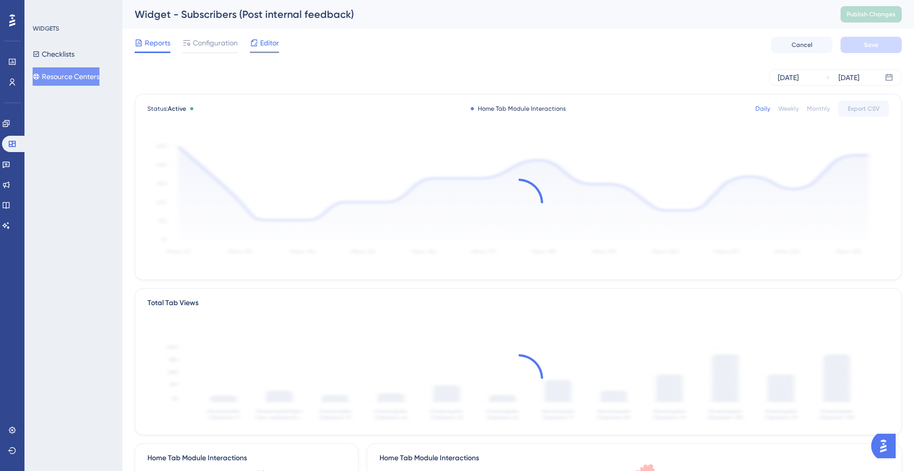
click at [259, 38] on div "Editor" at bounding box center [264, 43] width 29 height 12
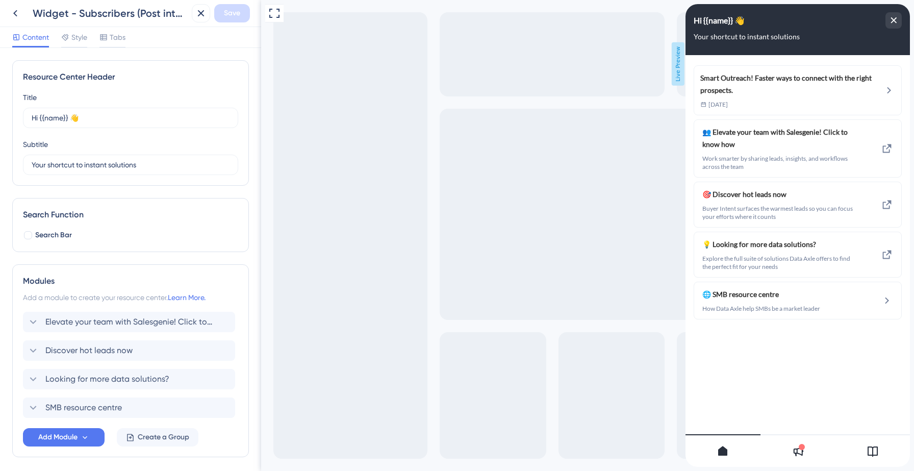
scroll to position [39, 0]
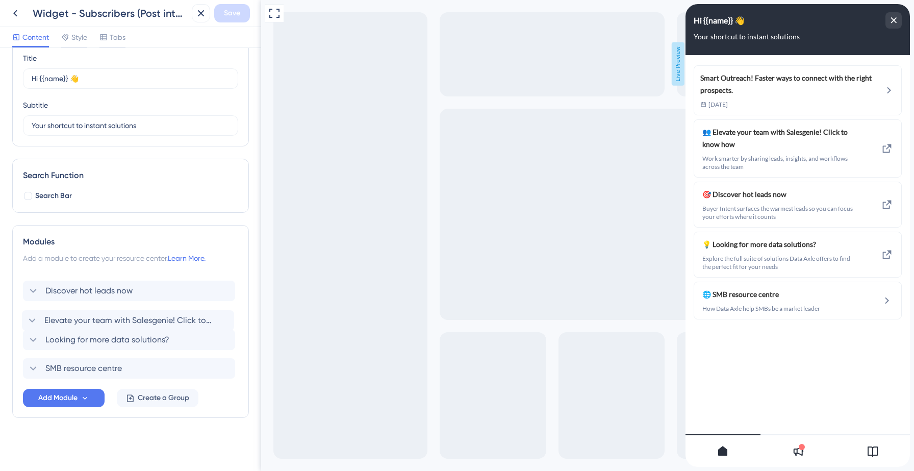
drag, startPoint x: 147, startPoint y: 283, endPoint x: 146, endPoint y: 324, distance: 41.3
click at [146, 324] on div "Elevate your team with Salesgenie! Click to know how Discover hot leads now Loo…" at bounding box center [130, 325] width 215 height 106
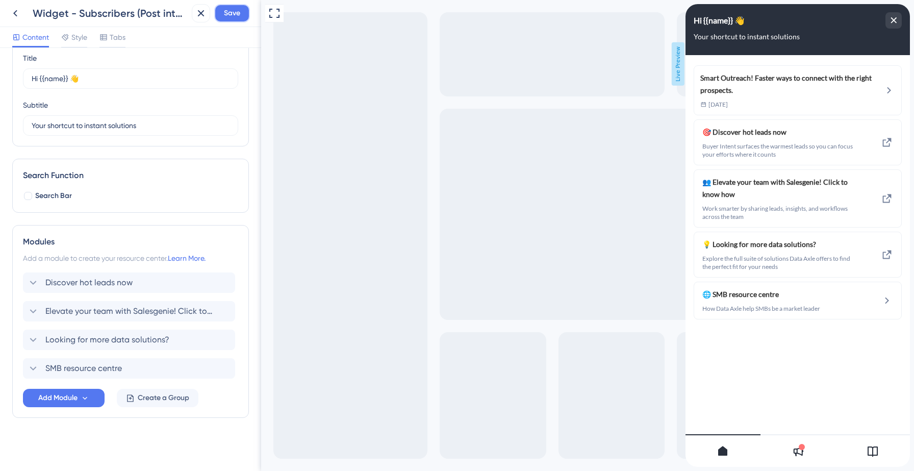
click at [231, 13] on span "Save" at bounding box center [232, 13] width 16 height 12
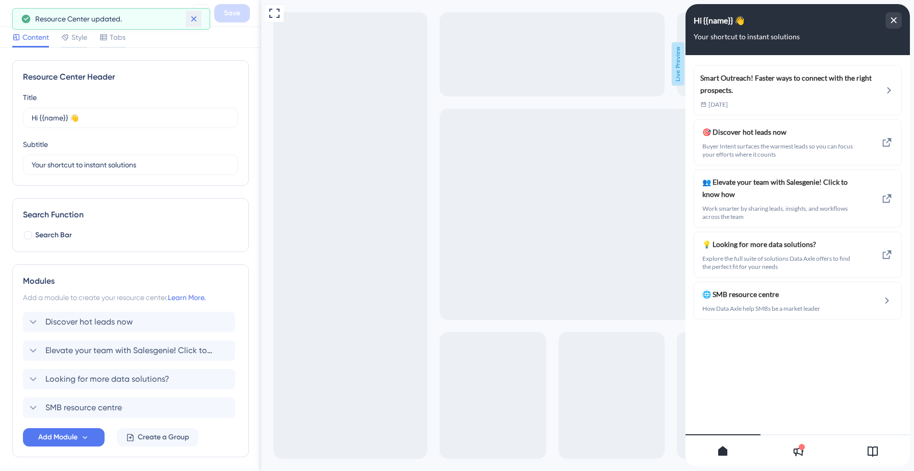
click at [192, 17] on icon at bounding box center [194, 19] width 6 height 6
click at [13, 13] on icon at bounding box center [15, 13] width 4 height 7
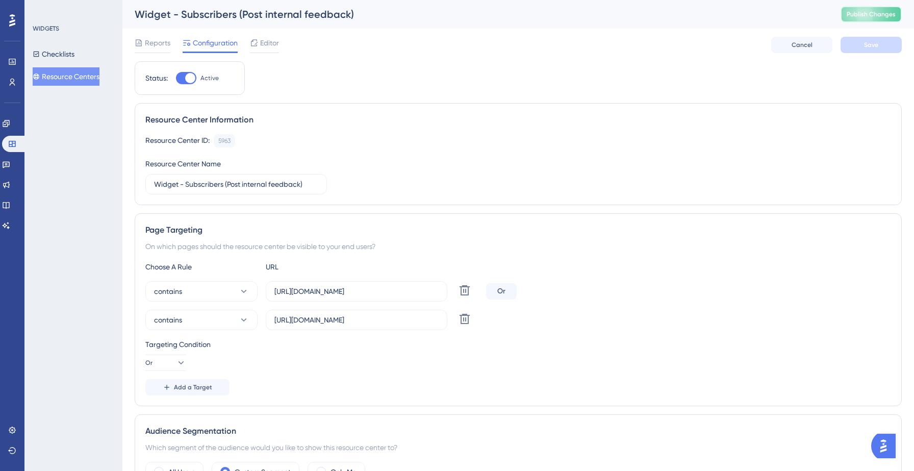
click at [858, 13] on span "Publish Changes" at bounding box center [871, 14] width 49 height 8
click at [261, 41] on span "Editor" at bounding box center [269, 43] width 19 height 12
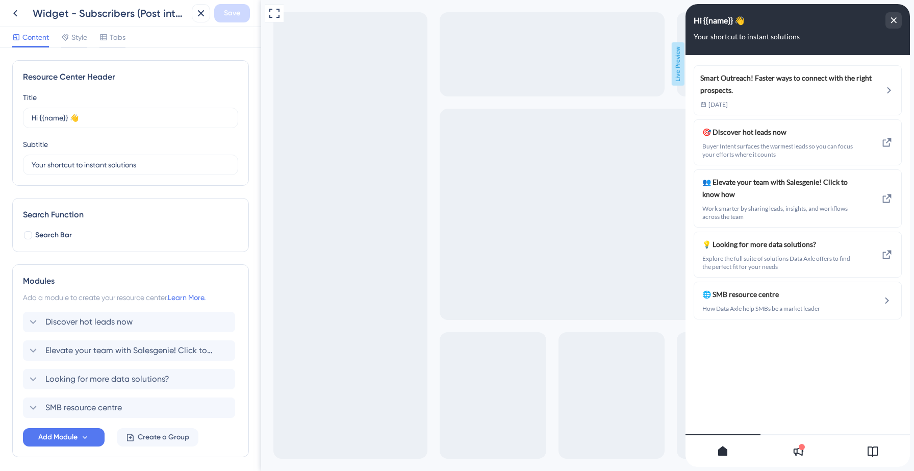
click at [792, 379] on div "Smart Outreach! Faster ways to connect with the right prospects. [DATE] 🎯 Disco…" at bounding box center [798, 235] width 224 height 361
click at [801, 456] on icon at bounding box center [798, 451] width 12 height 12
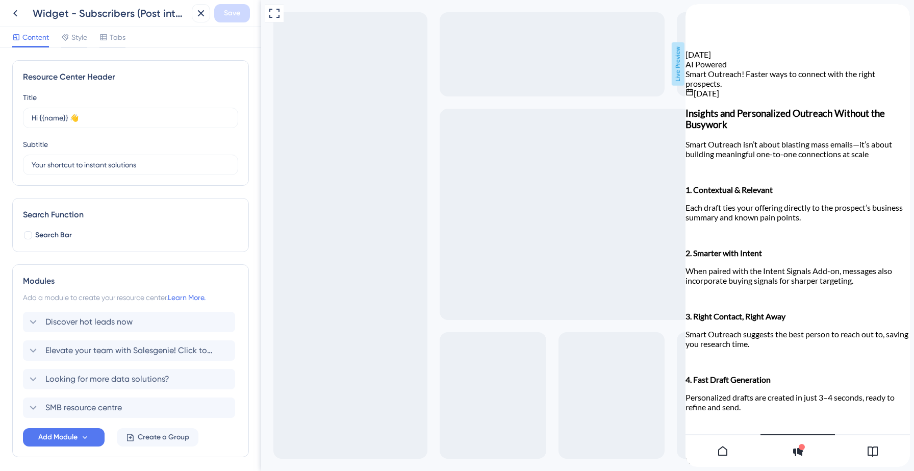
click at [726, 455] on icon at bounding box center [722, 451] width 9 height 10
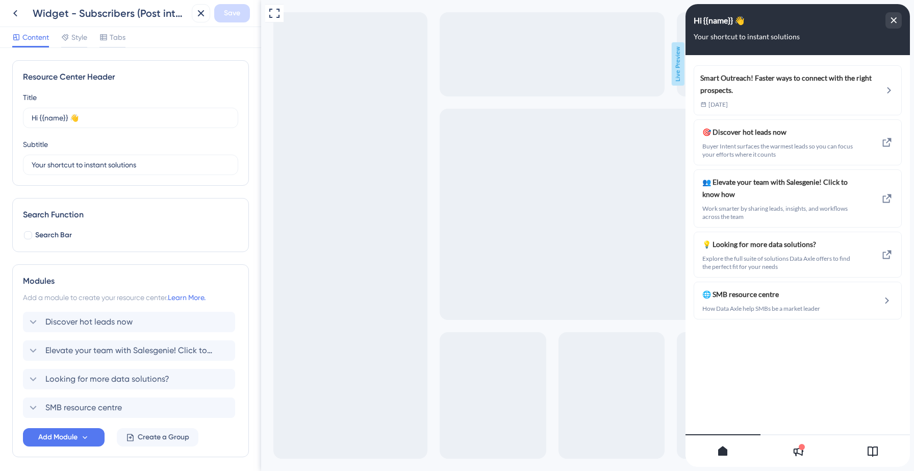
click at [831, 360] on div "Smart Outreach! Faster ways to connect with the right prospects. [DATE] 🎯 Disco…" at bounding box center [798, 235] width 224 height 361
click at [889, 17] on div "close resource center" at bounding box center [894, 20] width 16 height 16
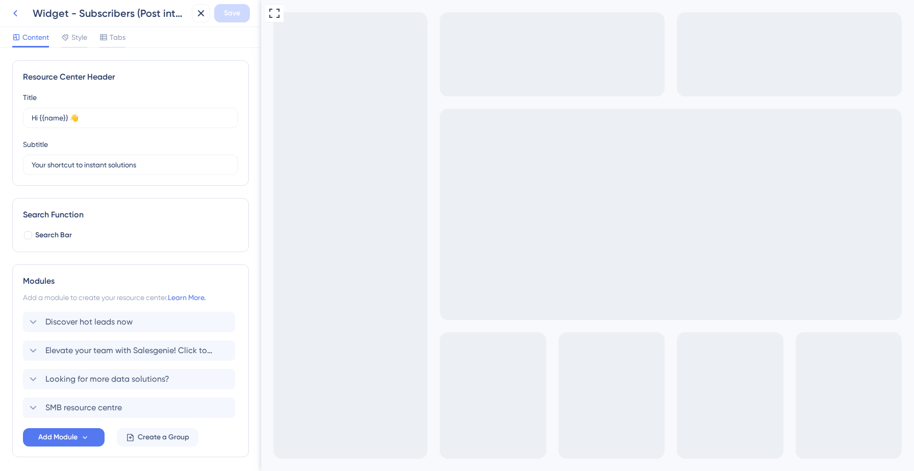
click at [16, 16] on icon at bounding box center [15, 13] width 12 height 12
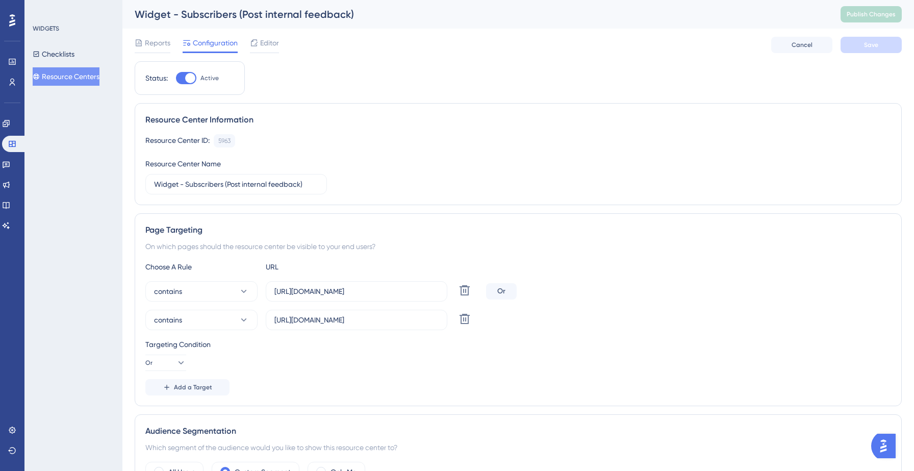
click at [83, 80] on button "Resource Centers" at bounding box center [66, 76] width 67 height 18
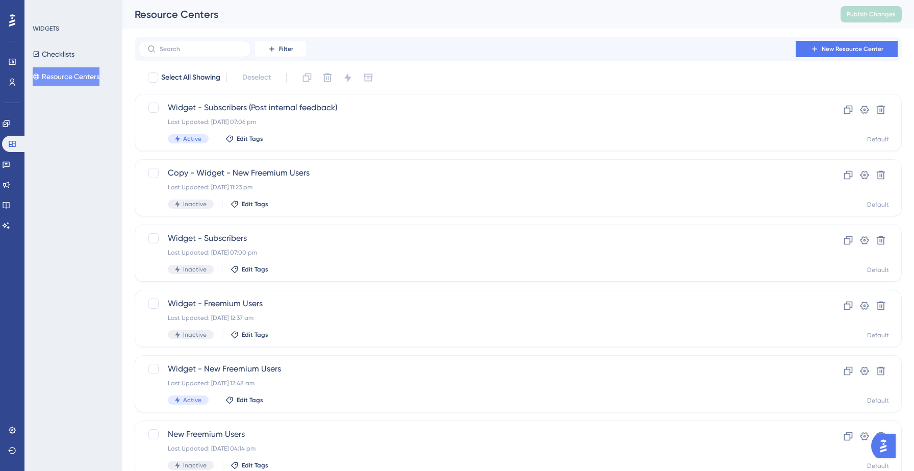
click at [490, 48] on div "Filter New Resource Center" at bounding box center [518, 49] width 759 height 16
drag, startPoint x: 324, startPoint y: 381, endPoint x: 345, endPoint y: 190, distance: 191.9
click at [345, 190] on div "Select All Showing Deselect Widget - Subscribers (Post internal feedback) Last …" at bounding box center [518, 371] width 767 height 604
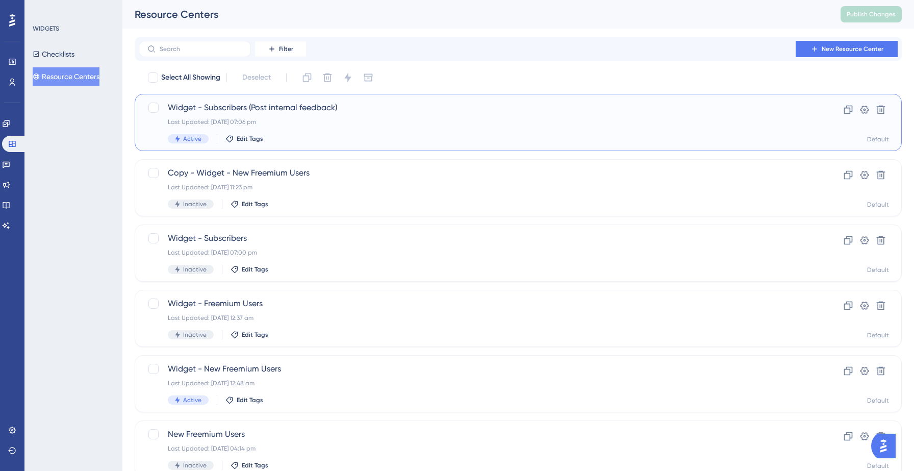
click at [398, 136] on div "Active Edit Tags" at bounding box center [477, 138] width 619 height 9
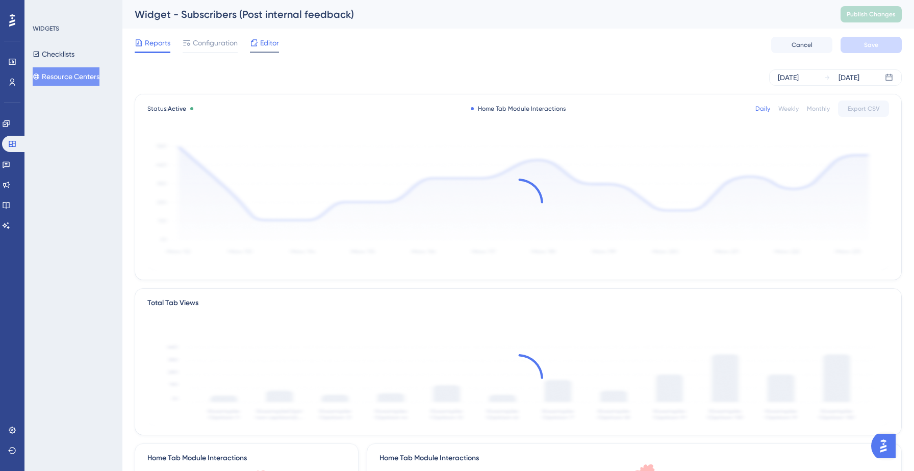
click at [272, 37] on span "Editor" at bounding box center [269, 43] width 19 height 12
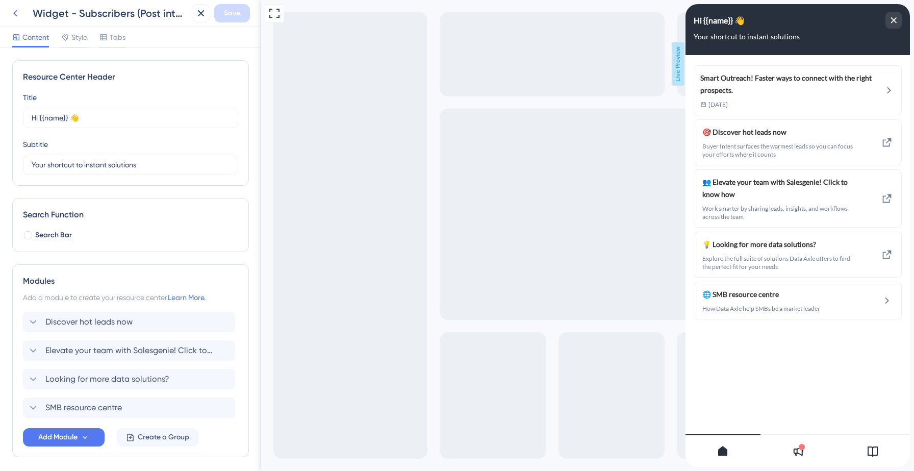
click at [14, 15] on icon at bounding box center [15, 13] width 12 height 12
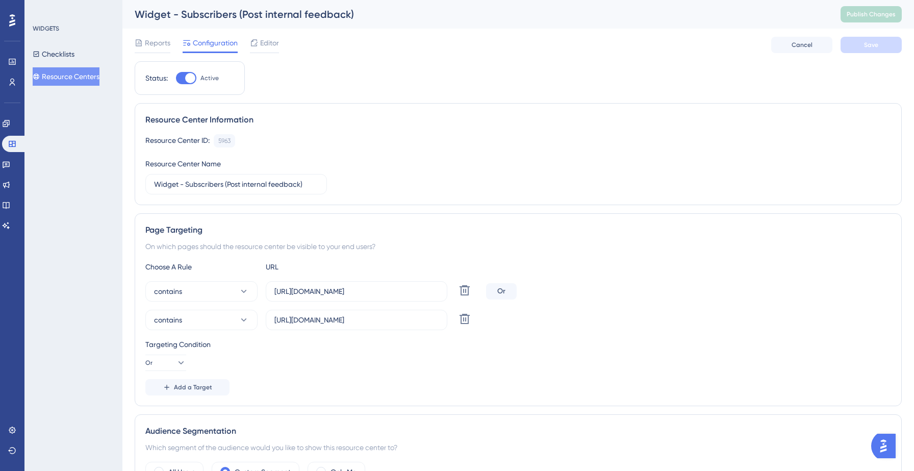
click at [74, 76] on button "Resource Centers" at bounding box center [66, 76] width 67 height 18
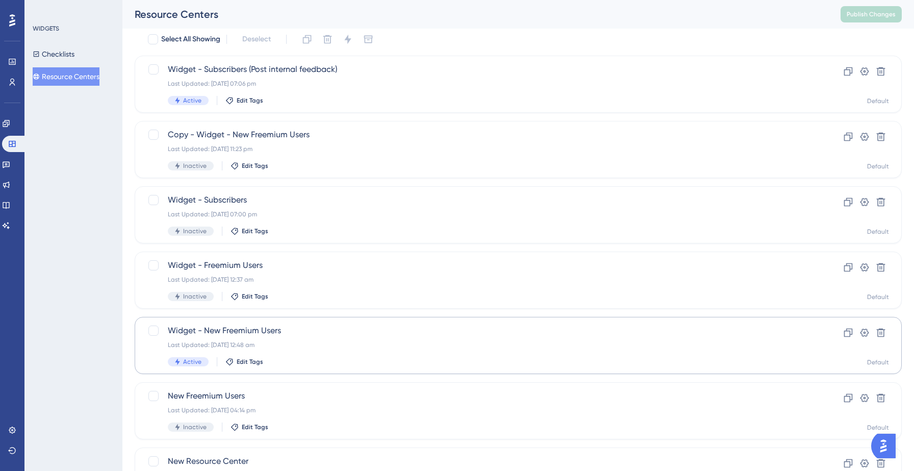
scroll to position [39, 0]
click at [308, 342] on div "Last Updated: [DATE] 12:48 am" at bounding box center [477, 344] width 619 height 8
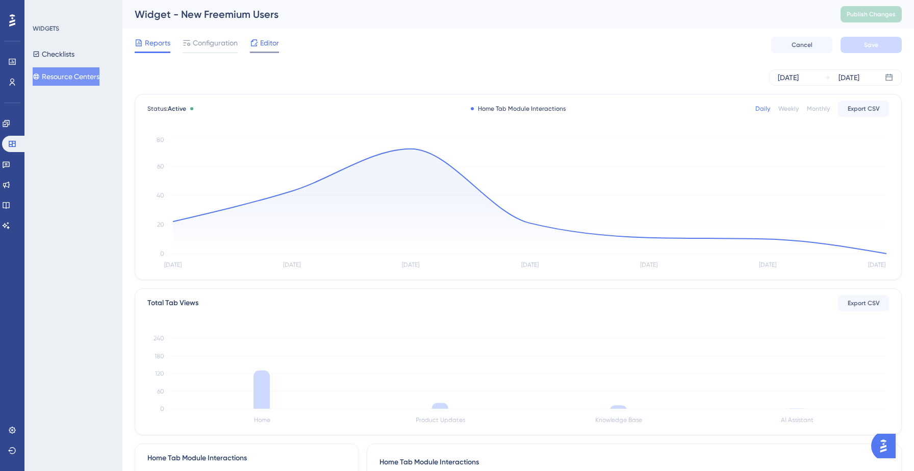
click at [260, 44] on span "Editor" at bounding box center [269, 43] width 19 height 12
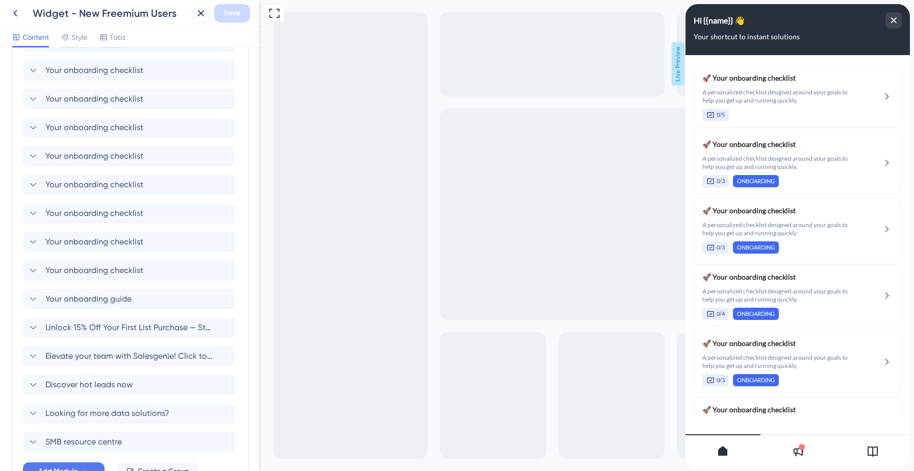
scroll to position [428, 0]
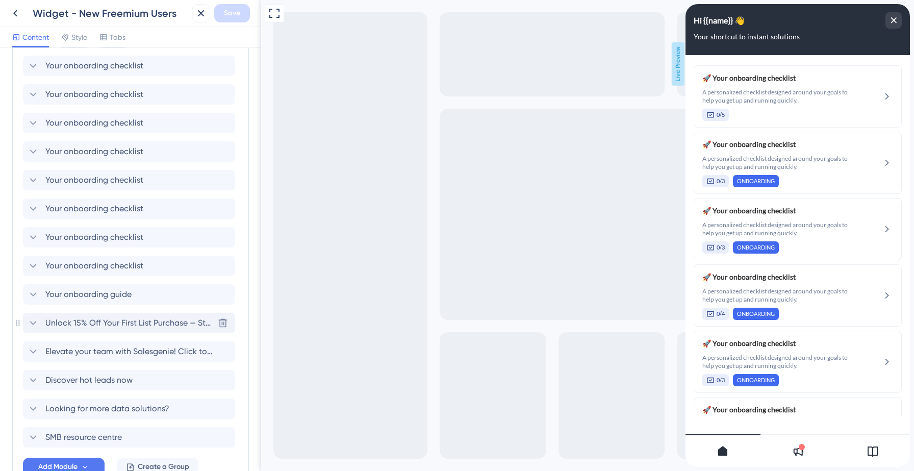
click at [163, 322] on span "Unlock 15% Off Your First List Purchase — Start Growing Smarter [DATE]!" at bounding box center [129, 323] width 168 height 12
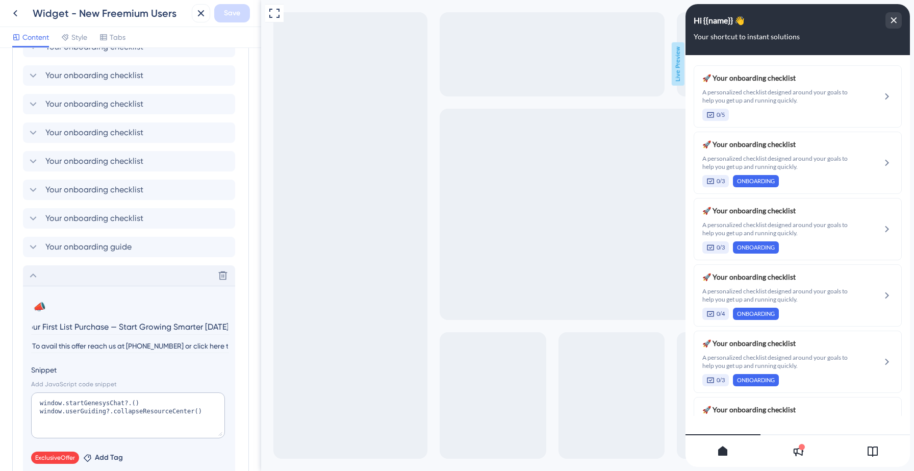
scroll to position [477, 0]
click at [93, 404] on textarea "window.startGenesysChat?.() window.userGuiding?.collapseResourceCenter()" at bounding box center [128, 414] width 194 height 46
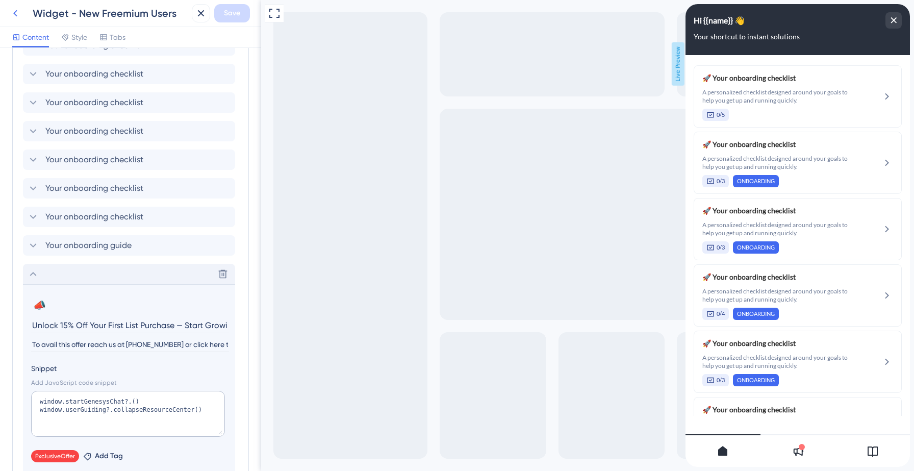
click at [14, 14] on icon at bounding box center [15, 13] width 12 height 12
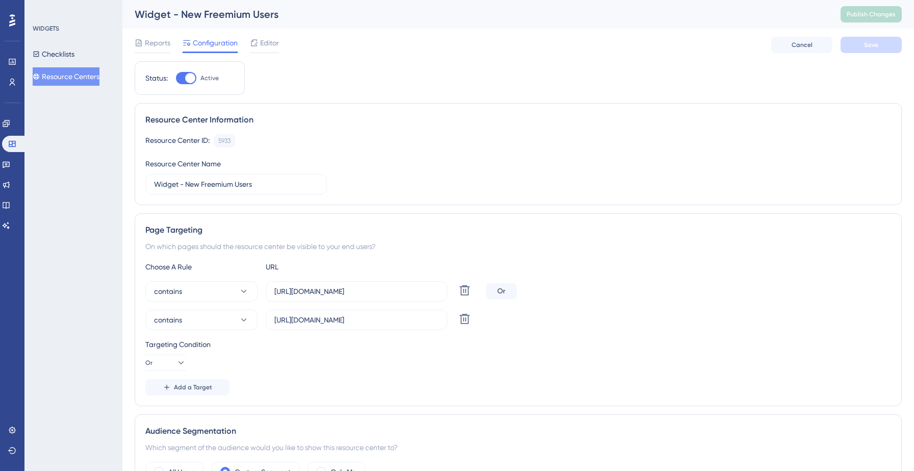
click at [63, 73] on button "Resource Centers" at bounding box center [66, 76] width 67 height 18
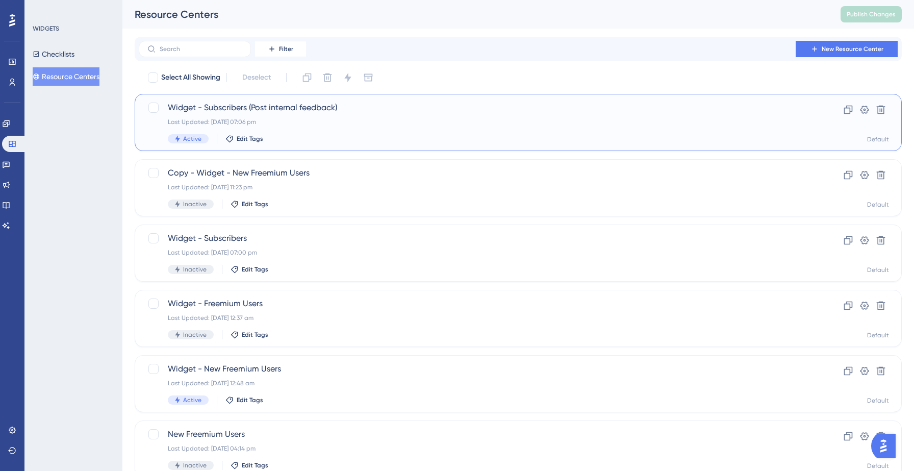
click at [309, 122] on div "Last Updated: [DATE] 07:06 pm" at bounding box center [477, 122] width 619 height 8
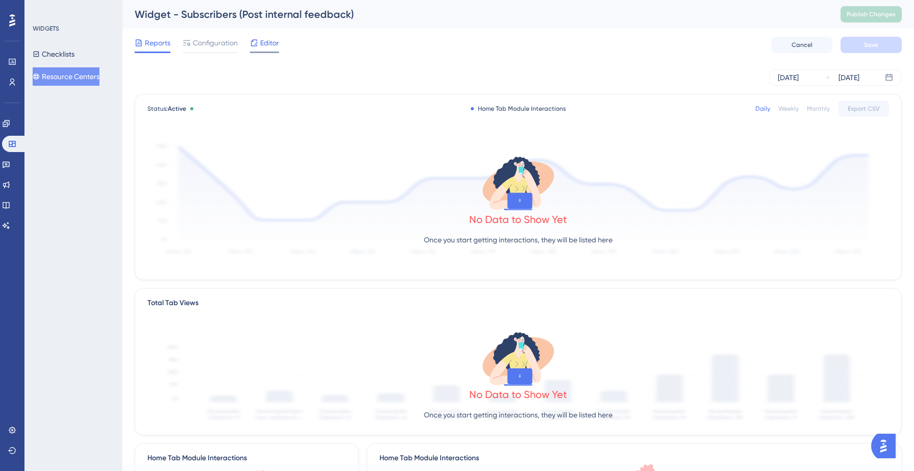
click at [258, 42] on icon at bounding box center [254, 43] width 8 height 8
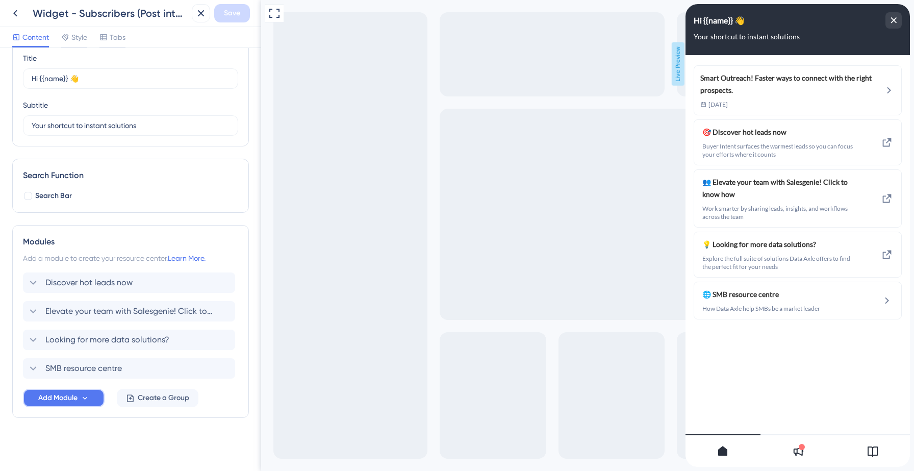
click at [86, 401] on icon at bounding box center [85, 398] width 9 height 9
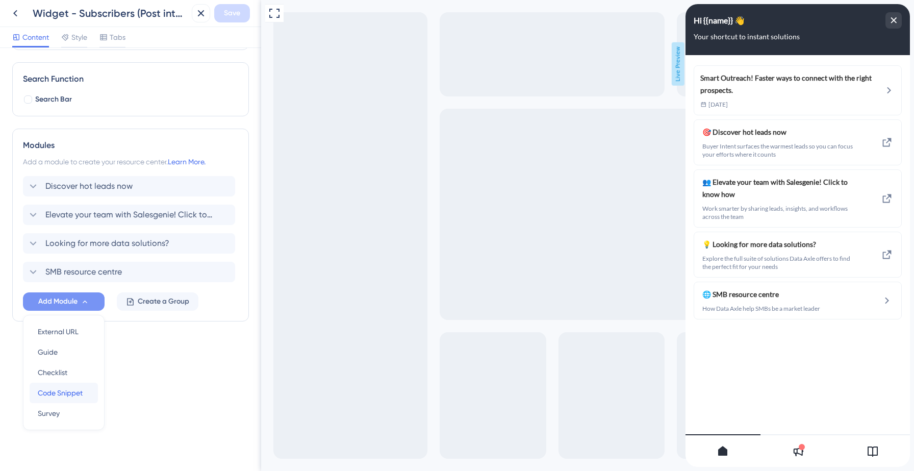
click at [70, 391] on span "Code Snippet" at bounding box center [60, 393] width 45 height 12
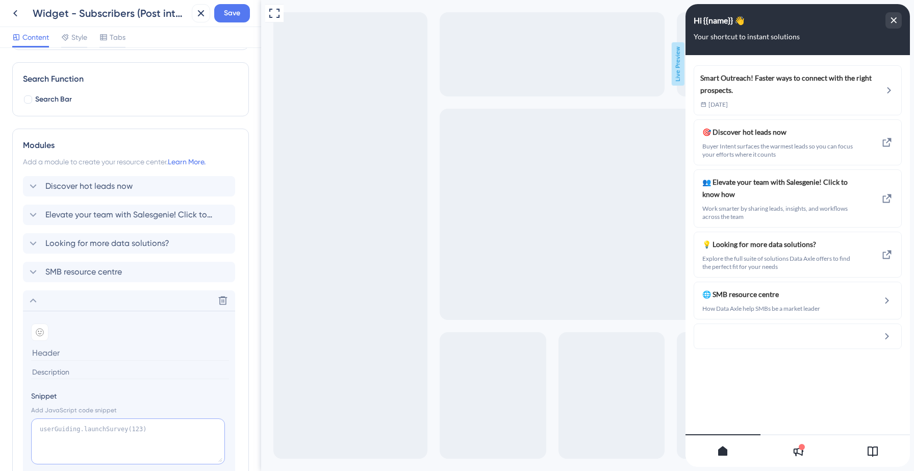
click at [69, 432] on textarea at bounding box center [128, 441] width 194 height 46
paste textarea "window.startGenesysChat?.() window.userGuiding?.collapseResourceCenter()"
type textarea "window.startGenesysChat?.() window.userGuiding?.collapseResourceCenter()"
click at [70, 352] on input at bounding box center [130, 353] width 198 height 16
paste input "Prepay for annual membership and receive a 25% discount"
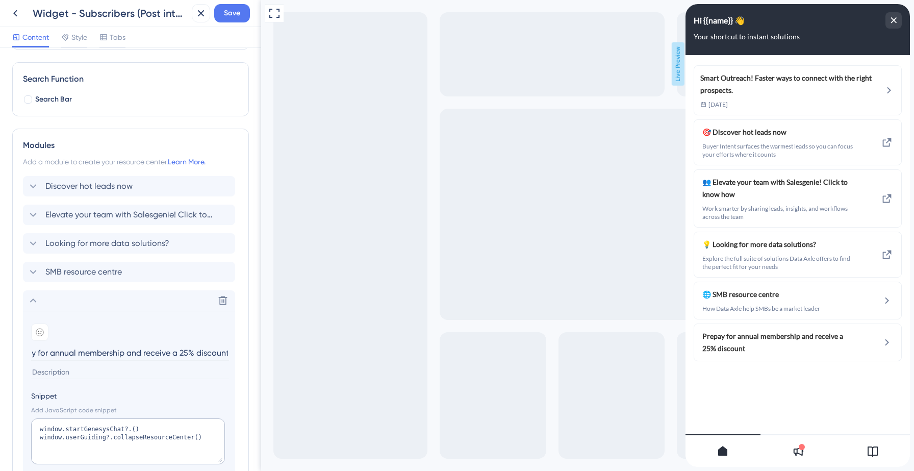
scroll to position [0, 0]
type input "Prepay for annual membership and unlock a 25% discount"
click at [237, 12] on span "Save" at bounding box center [232, 13] width 16 height 12
click at [192, 24] on button at bounding box center [194, 19] width 16 height 16
click at [12, 15] on icon at bounding box center [15, 13] width 12 height 12
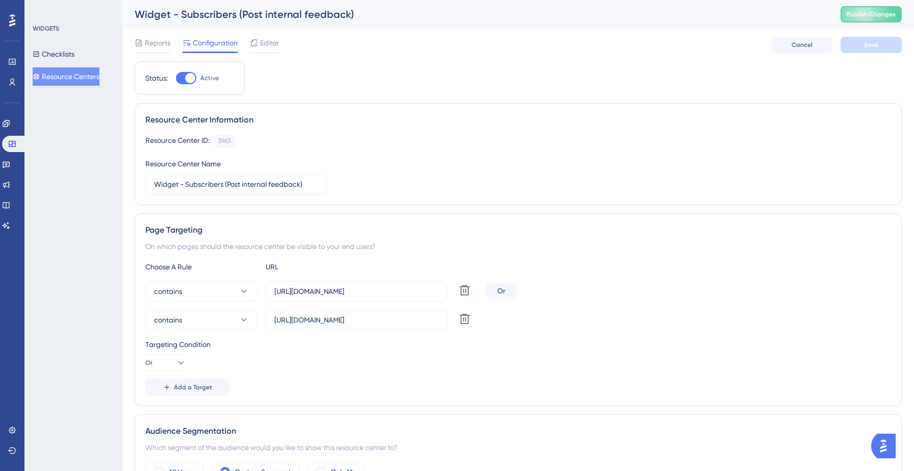
click at [76, 70] on button "Resource Centers" at bounding box center [66, 76] width 67 height 18
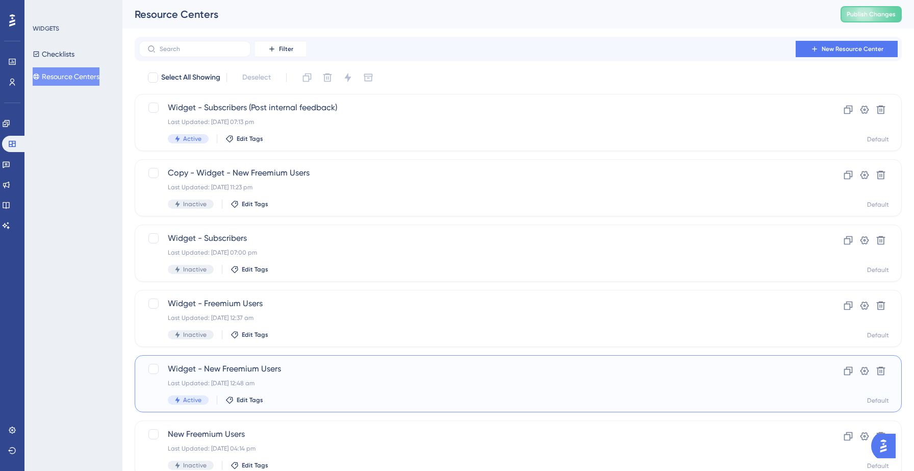
click at [332, 360] on div "Widget - New Freemium Users Last Updated: [DATE] 12:48 am Active Edit Tags Clon…" at bounding box center [518, 383] width 767 height 57
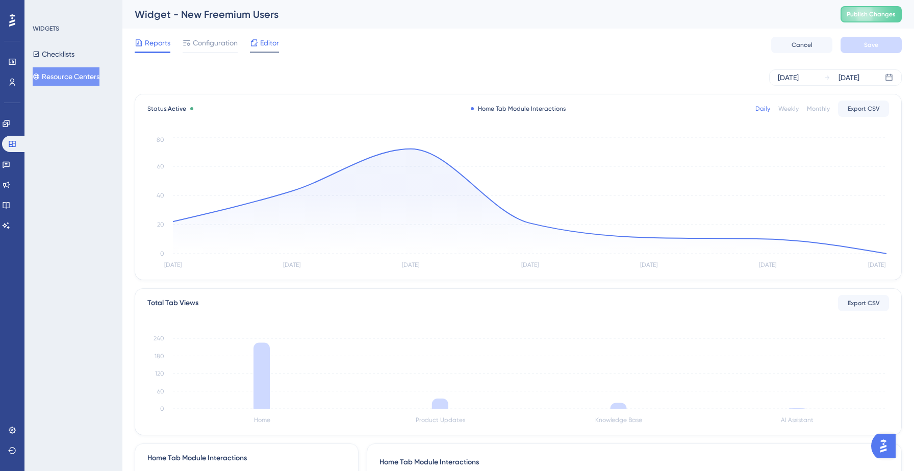
click at [277, 46] on span "Editor" at bounding box center [269, 43] width 19 height 12
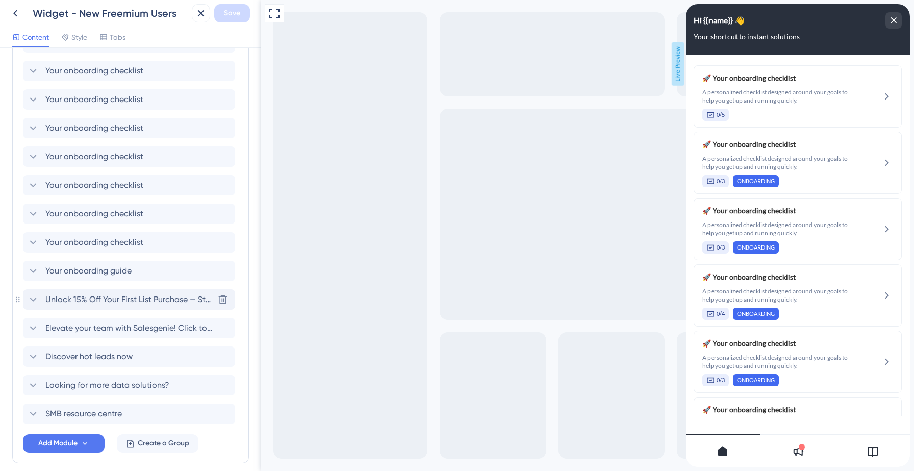
click at [107, 295] on span "Unlock 15% Off Your First List Purchase — Start Growing Smarter [DATE]!" at bounding box center [129, 299] width 168 height 12
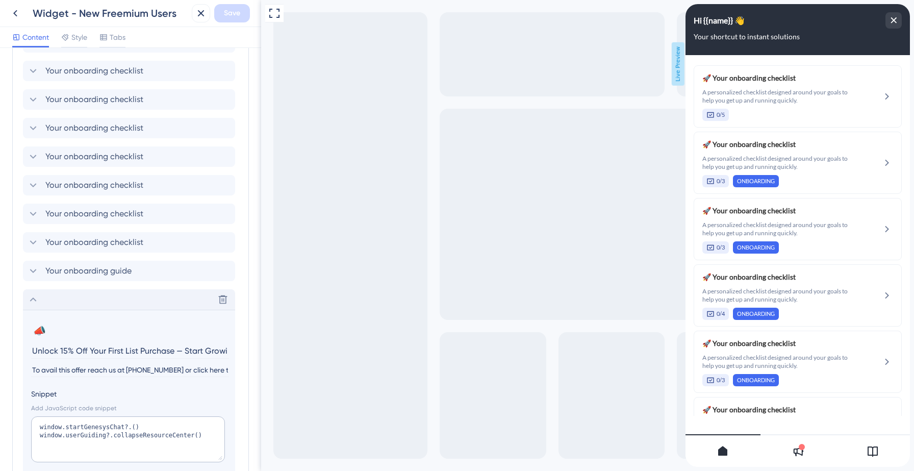
scroll to position [0, 66]
click at [79, 367] on input "To avail this offer reach us at [PHONE_NUMBER] or click here to chat with our s…" at bounding box center [130, 370] width 198 height 14
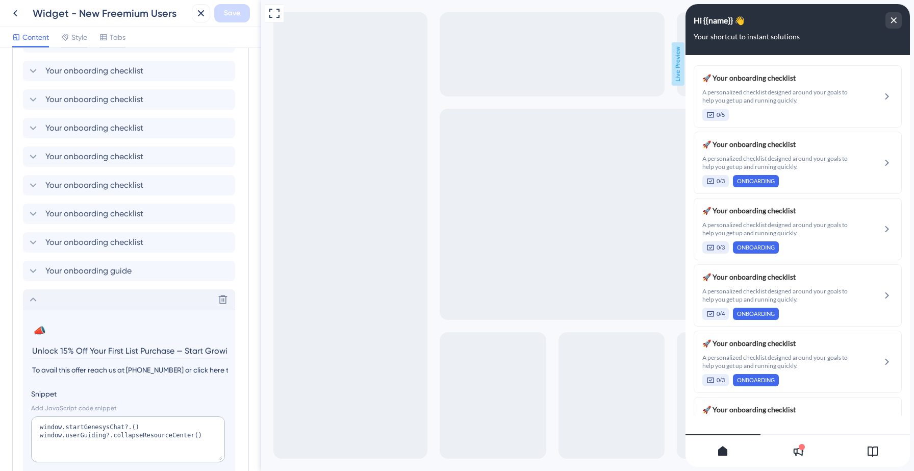
click at [128, 371] on input "To avail this offer reach us at [PHONE_NUMBER] or click here to chat with our s…" at bounding box center [130, 370] width 198 height 14
click at [163, 371] on input "To avail this offer reach us at [PHONE_NUMBER] or click here to chat with our s…" at bounding box center [130, 370] width 198 height 14
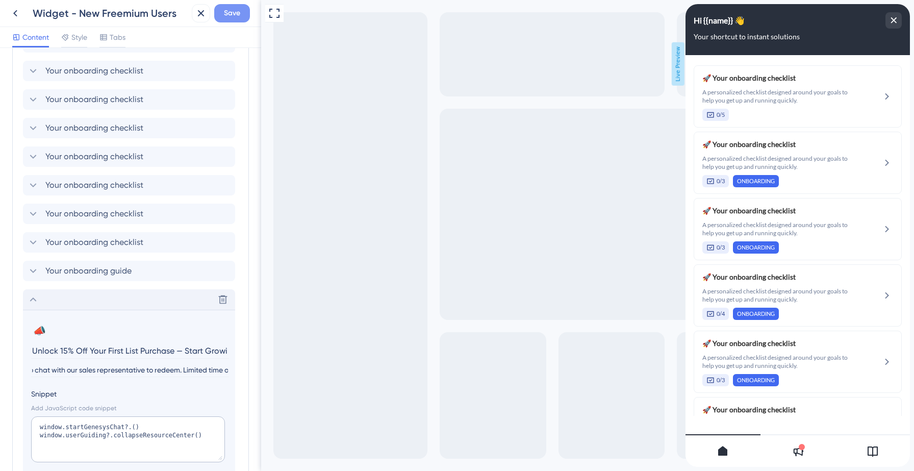
type input "To avail this offer reach us at [PHONE_NUMBER] or click here to chat with our s…"
click at [240, 13] on button "Save" at bounding box center [232, 13] width 36 height 18
click at [194, 21] on icon at bounding box center [194, 19] width 10 height 10
click at [18, 12] on icon at bounding box center [15, 13] width 12 height 12
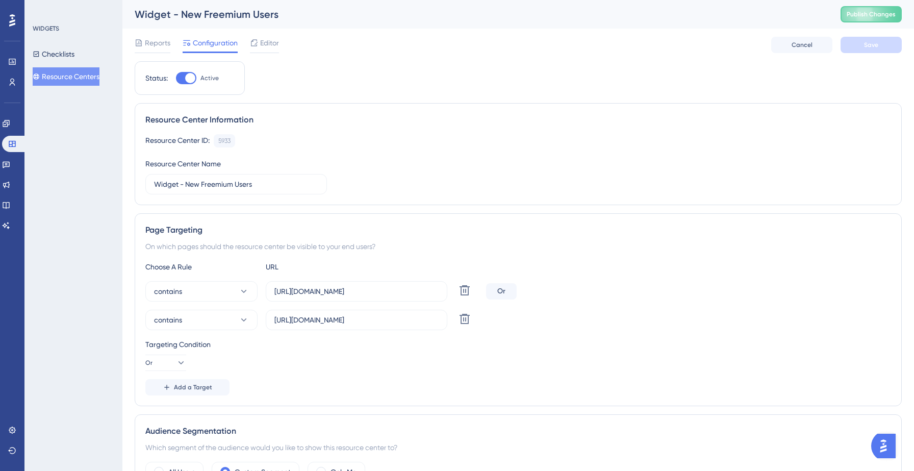
click at [83, 79] on button "Resource Centers" at bounding box center [66, 76] width 67 height 18
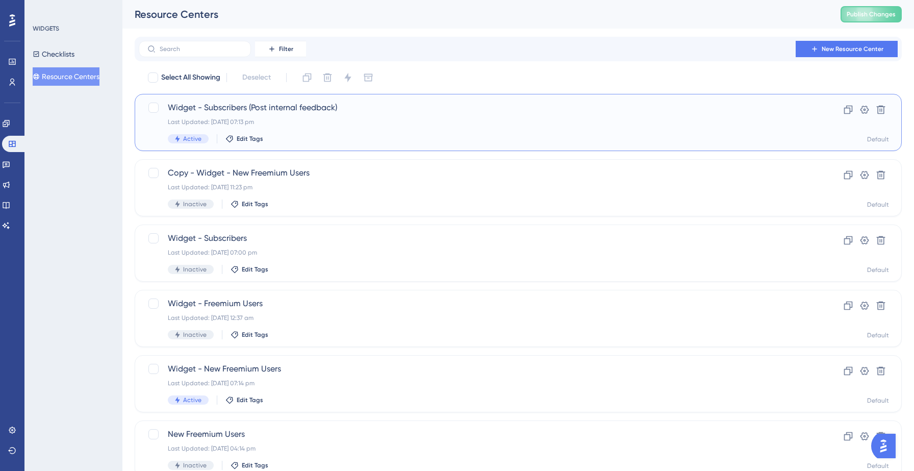
click at [312, 118] on div "Last Updated: [DATE] 07:13 pm" at bounding box center [477, 122] width 619 height 8
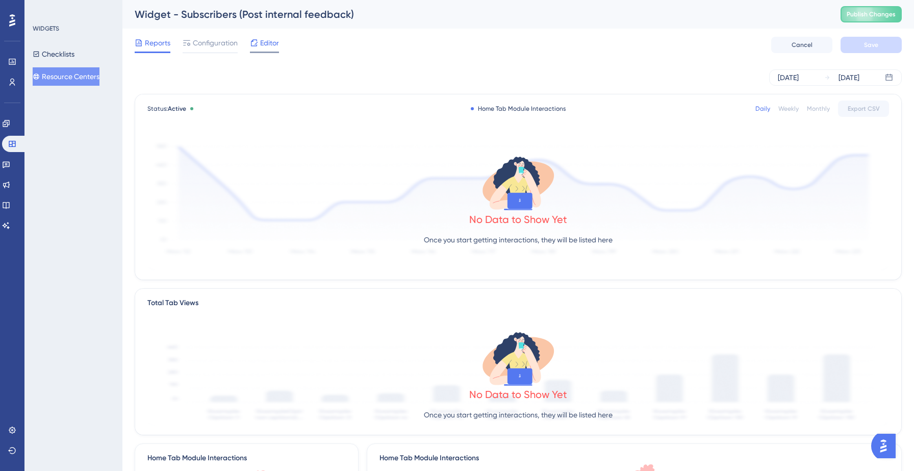
click at [272, 47] on span "Editor" at bounding box center [269, 43] width 19 height 12
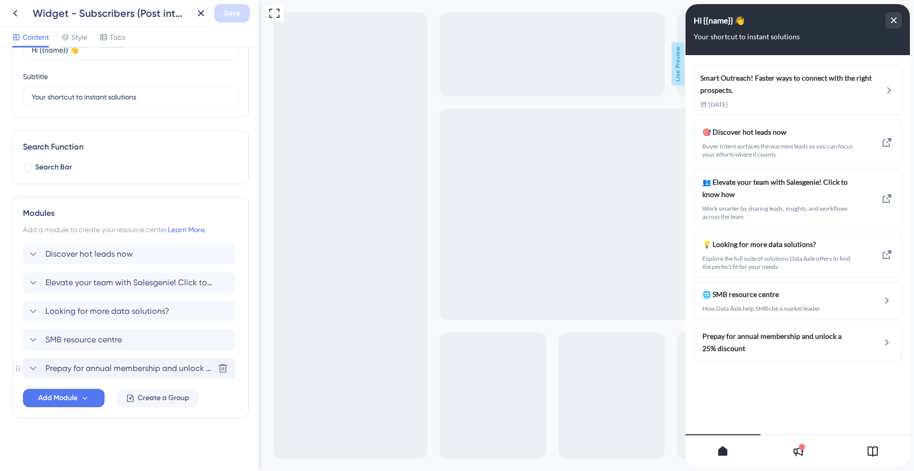
click at [106, 369] on span "Prepay for annual membership and unlock a 25% discount" at bounding box center [129, 368] width 168 height 12
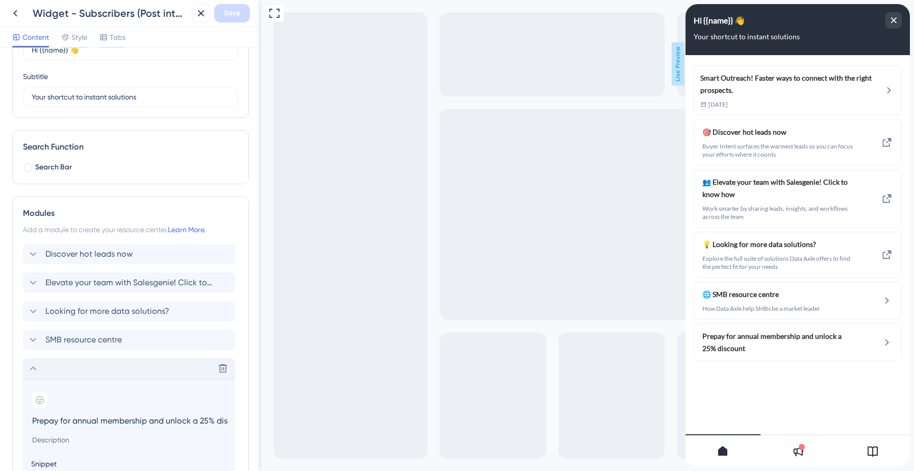
scroll to position [0, 20]
click at [65, 432] on section "Add emoji Prepay for annual membership and unlock a 25% discount" at bounding box center [129, 418] width 196 height 54
click at [55, 438] on input at bounding box center [130, 440] width 198 height 14
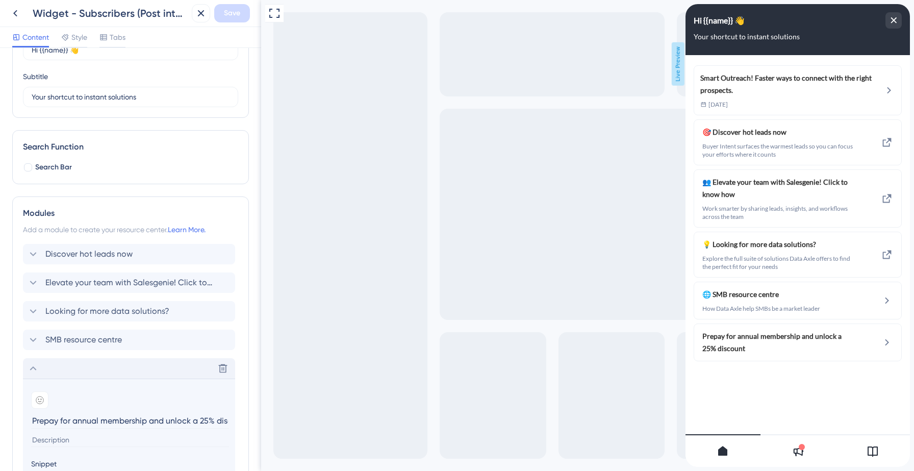
paste input "To avail this offer reach us at [PHONE_NUMBER] or click here to chat with our s…"
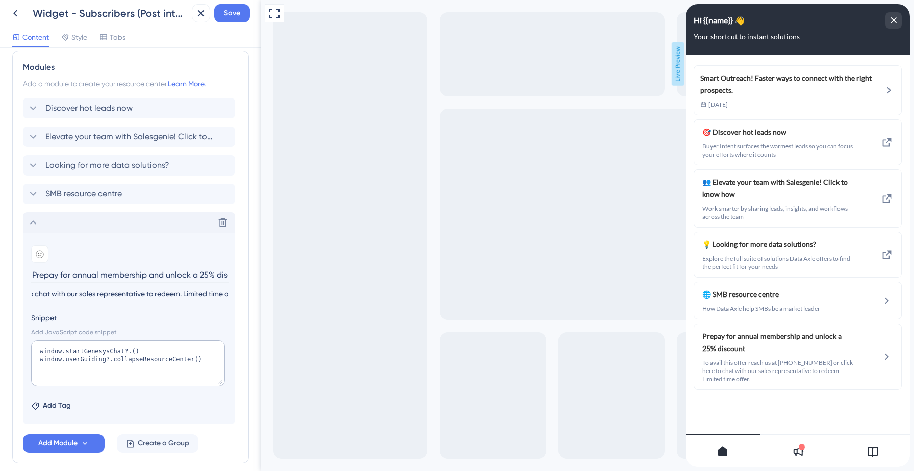
scroll to position [222, 0]
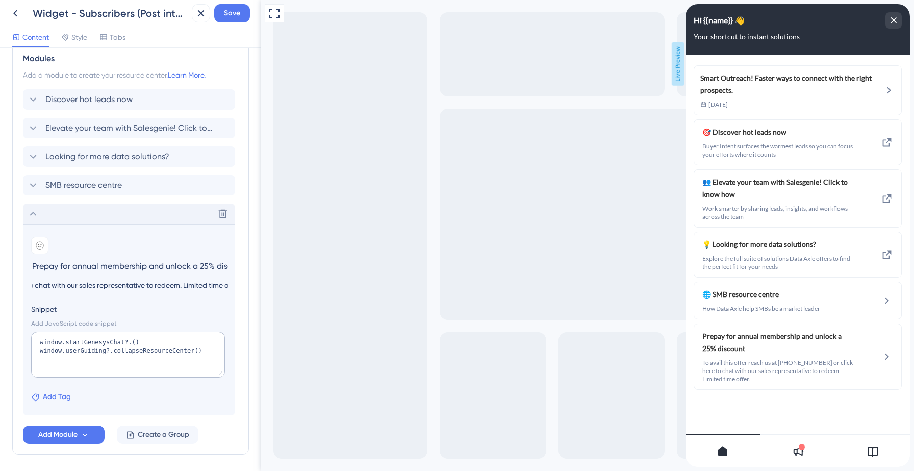
type input "To avail this offer reach us at [PHONE_NUMBER] or click here to chat with our s…"
click at [52, 394] on span "Add Tag" at bounding box center [57, 397] width 28 height 12
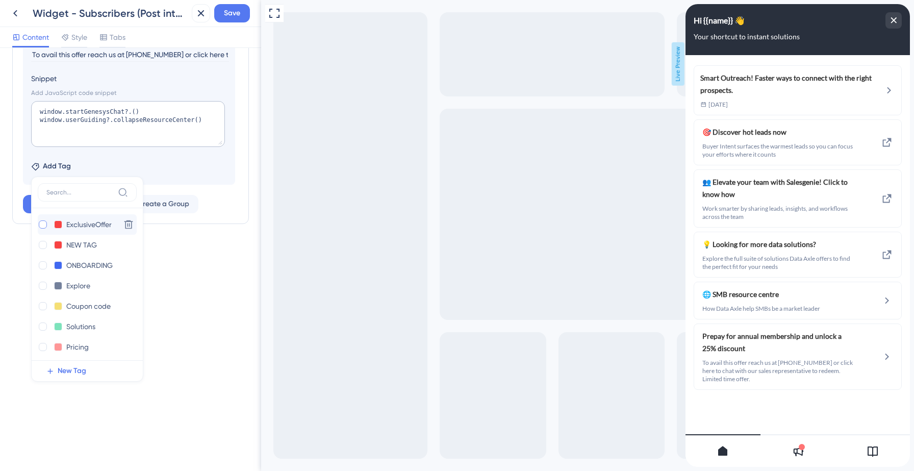
click at [44, 225] on div at bounding box center [43, 224] width 8 height 8
checkbox input "true"
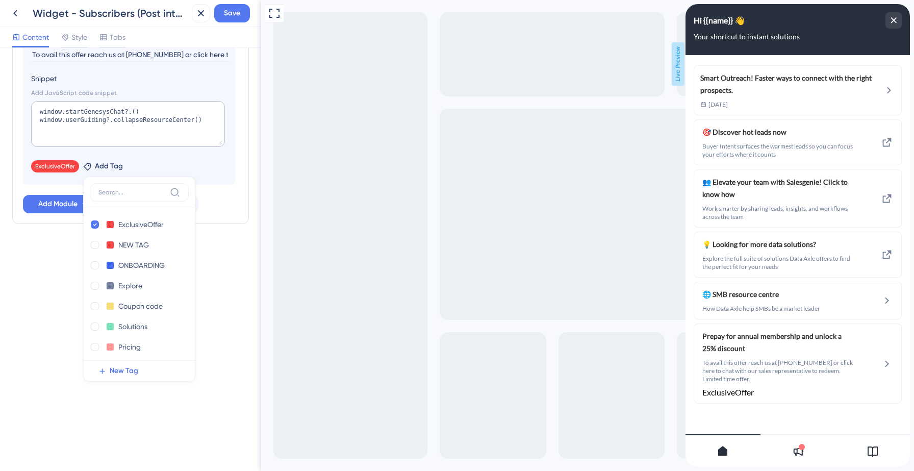
click at [227, 186] on div "Discover hot leads now Elevate your team with Salesgenie! Click to know how Loo…" at bounding box center [130, 36] width 215 height 355
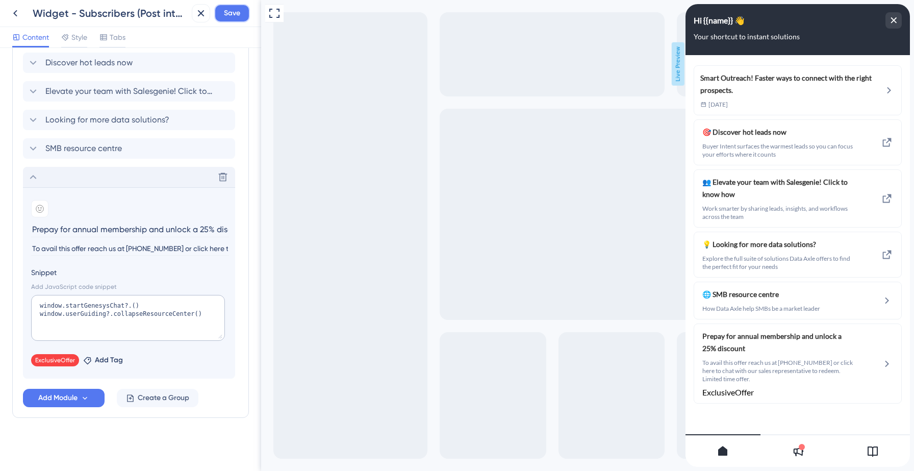
click at [236, 17] on span "Save" at bounding box center [232, 13] width 16 height 12
click at [14, 14] on icon at bounding box center [15, 13] width 12 height 12
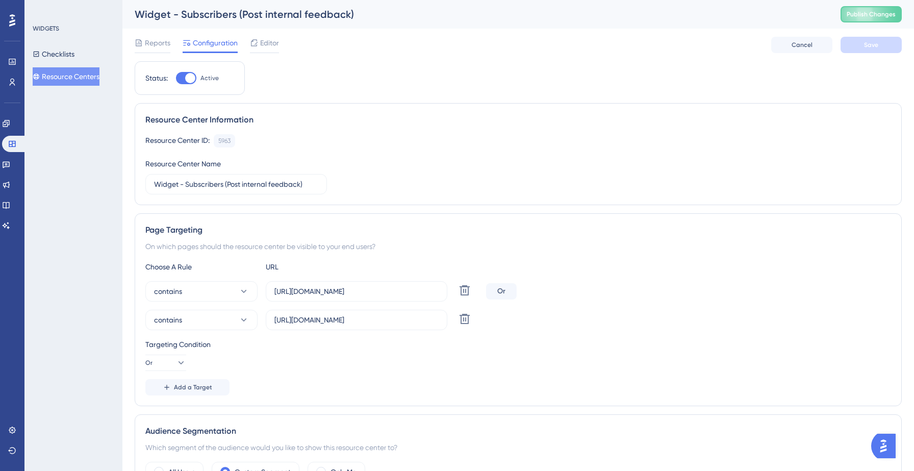
click at [82, 70] on button "Resource Centers" at bounding box center [66, 76] width 67 height 18
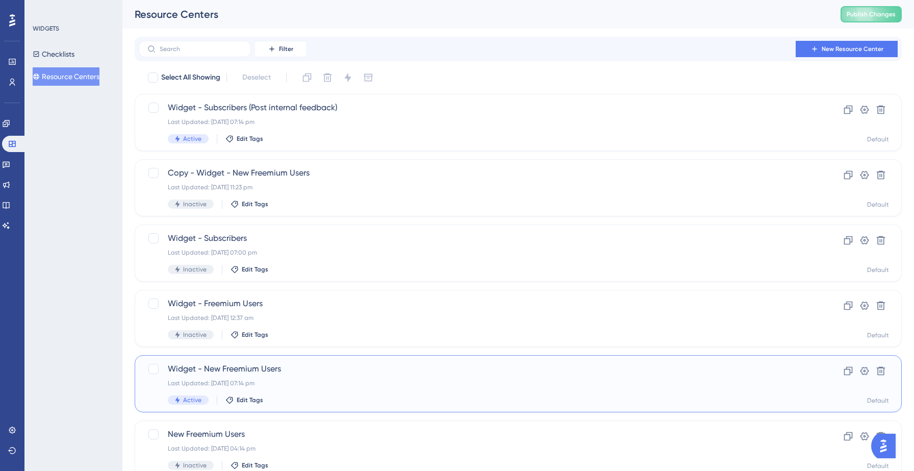
click at [261, 372] on span "Widget - New Freemium Users" at bounding box center [477, 369] width 619 height 12
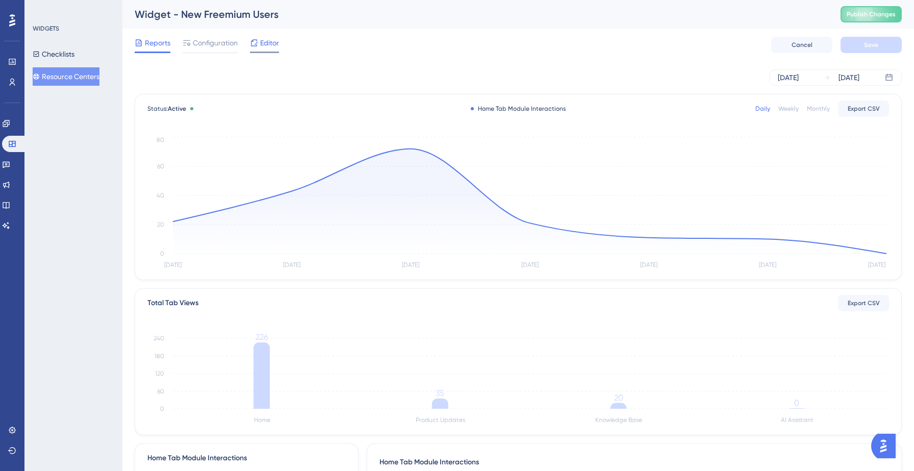
click at [260, 47] on div "Editor" at bounding box center [264, 43] width 29 height 12
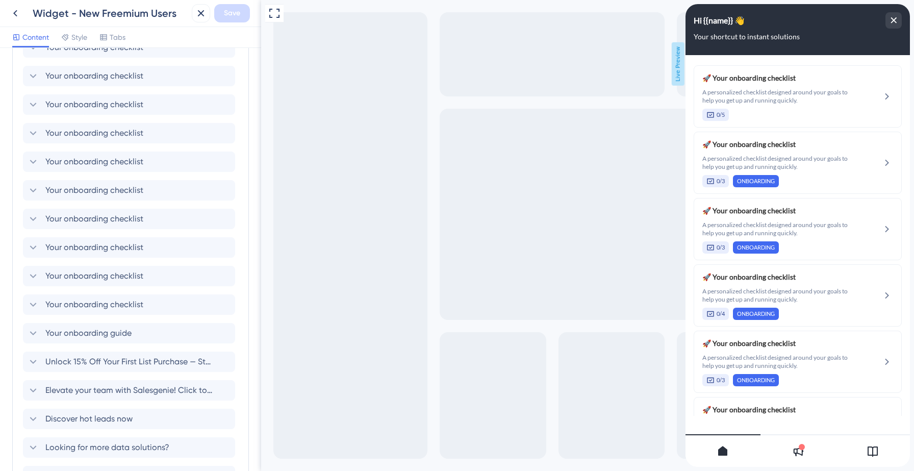
scroll to position [389, 0]
click at [120, 360] on span "Unlock 15% Off Your First List Purchase — Start Growing Smarter [DATE]!" at bounding box center [129, 361] width 168 height 12
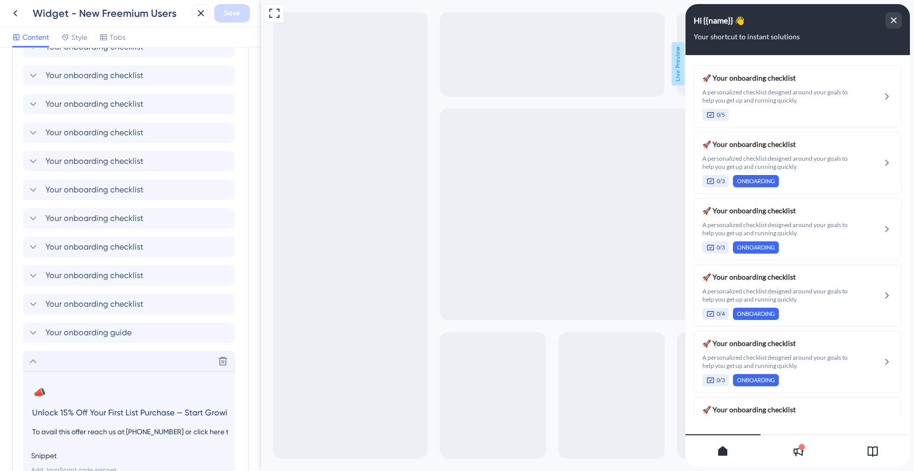
scroll to position [0, 66]
click at [34, 360] on icon at bounding box center [33, 361] width 7 height 4
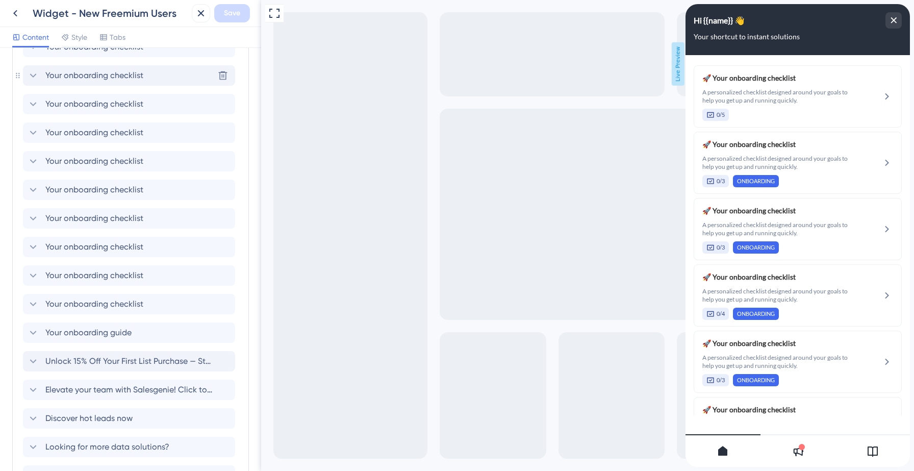
scroll to position [0, 0]
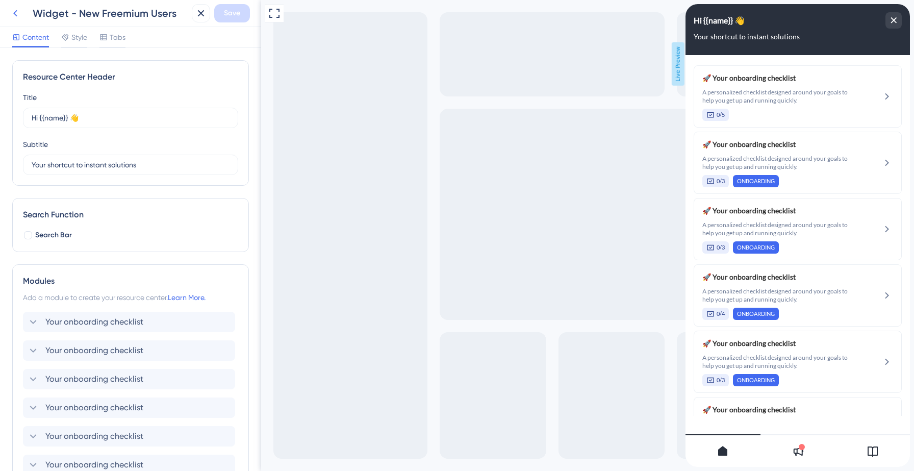
click at [14, 14] on icon at bounding box center [15, 13] width 4 height 7
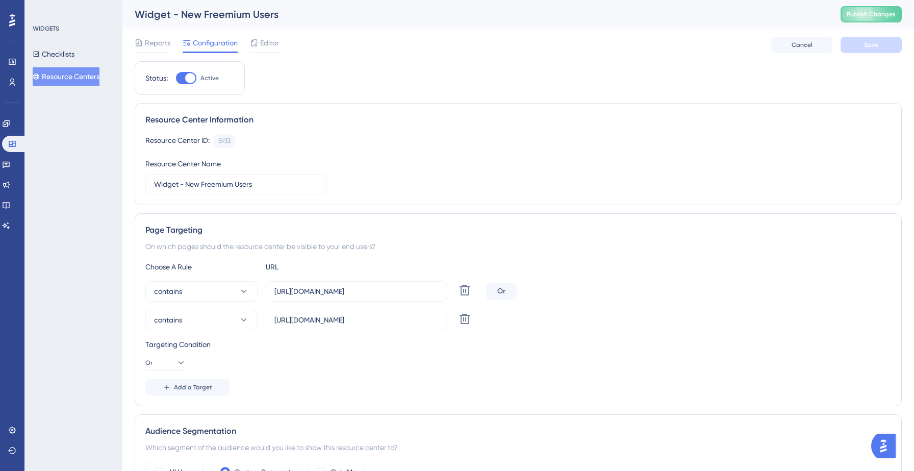
click at [77, 77] on button "Resource Centers" at bounding box center [66, 76] width 67 height 18
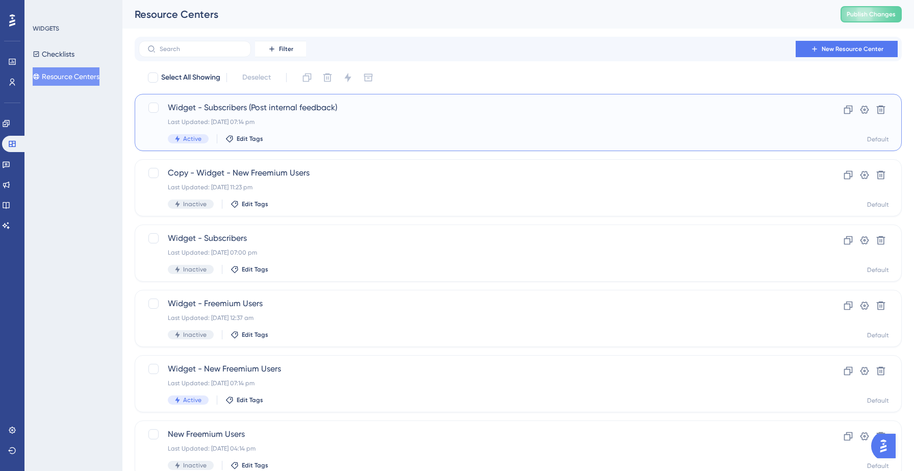
click at [318, 141] on div "Active Edit Tags" at bounding box center [477, 138] width 619 height 9
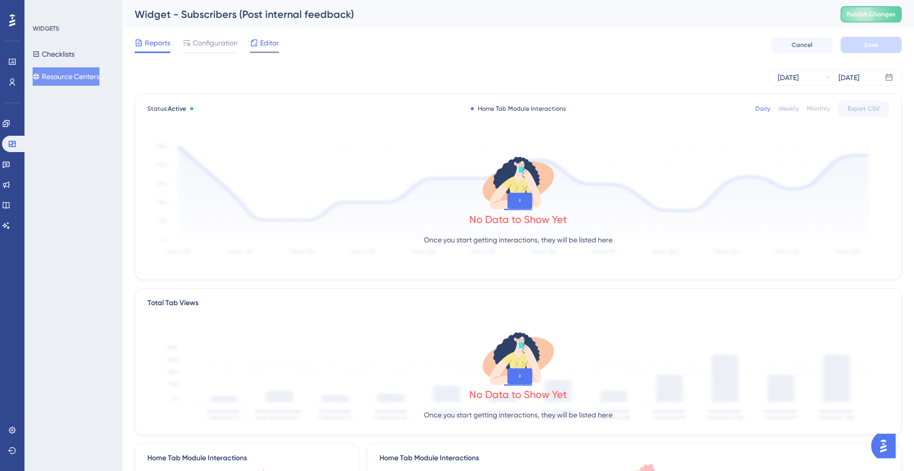
click at [263, 40] on span "Editor" at bounding box center [269, 43] width 19 height 12
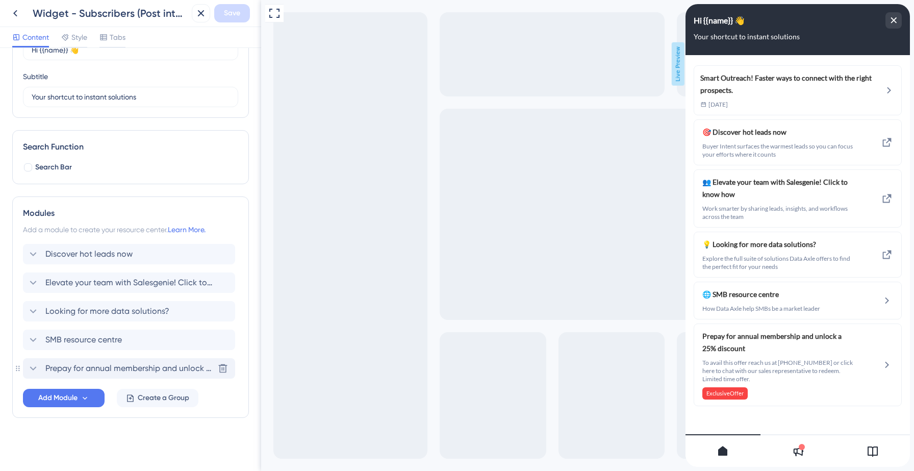
click at [68, 367] on span "Prepay for annual membership and unlock a 25% discount" at bounding box center [129, 368] width 168 height 12
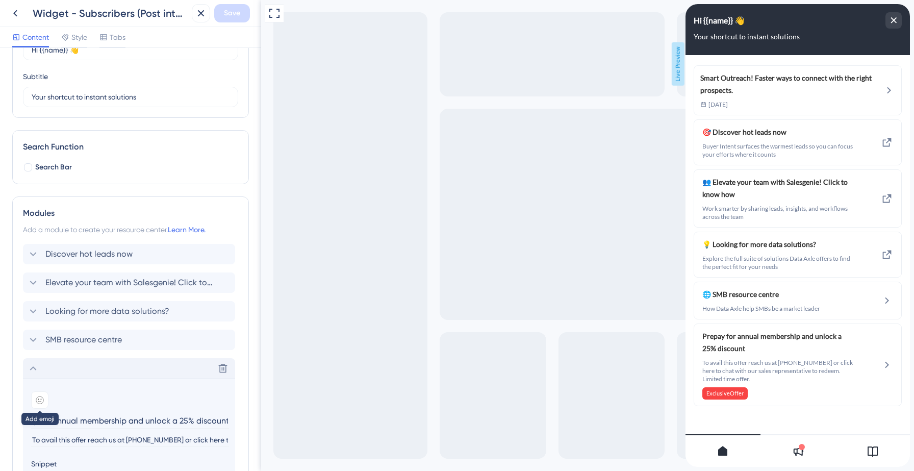
click at [37, 397] on icon at bounding box center [39, 399] width 7 height 7
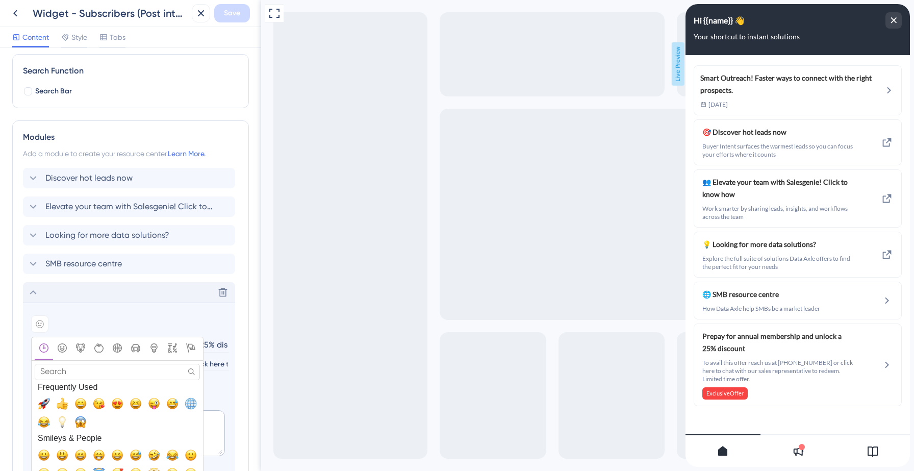
click at [83, 367] on input "Search" at bounding box center [117, 372] width 165 height 16
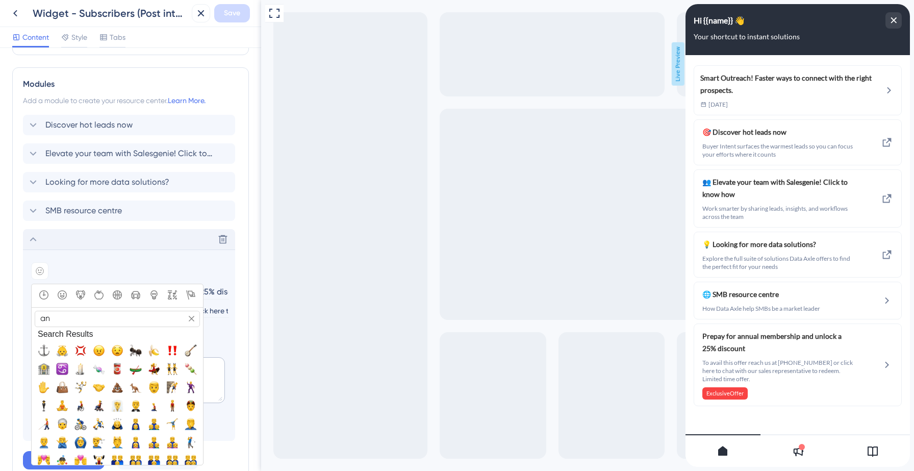
type input "a"
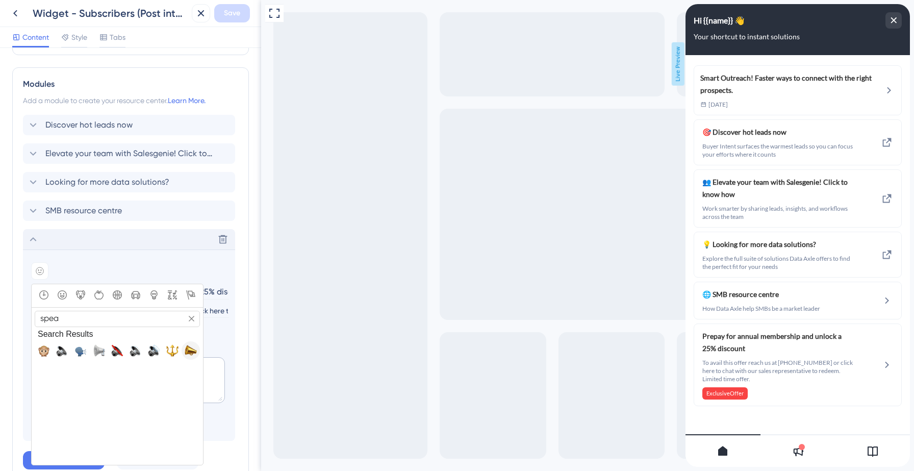
type input "spea"
click at [190, 352] on span "📣, mega" at bounding box center [191, 350] width 12 height 12
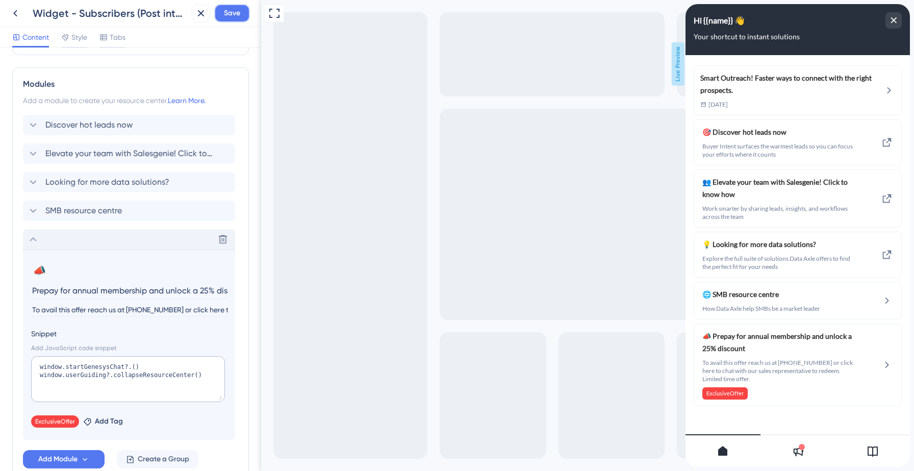
click at [235, 16] on span "Save" at bounding box center [232, 13] width 16 height 12
click at [14, 14] on icon at bounding box center [15, 13] width 12 height 12
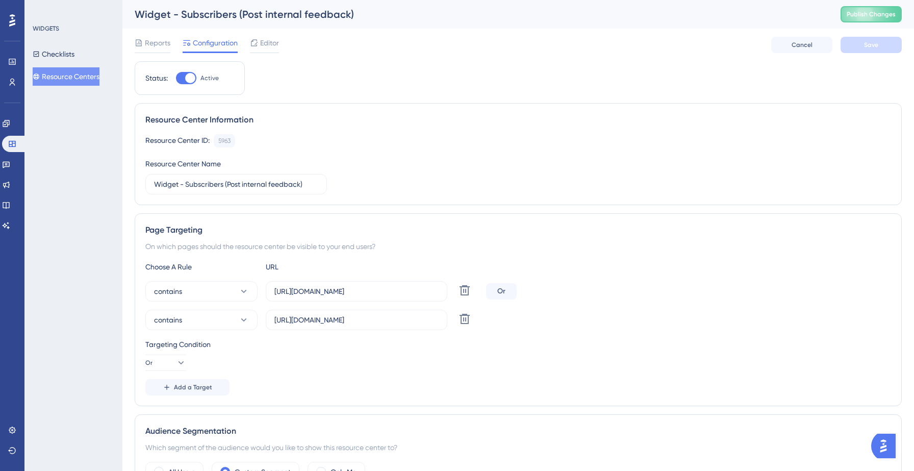
click at [75, 74] on button "Resource Centers" at bounding box center [66, 76] width 67 height 18
